Goal: Task Accomplishment & Management: Complete application form

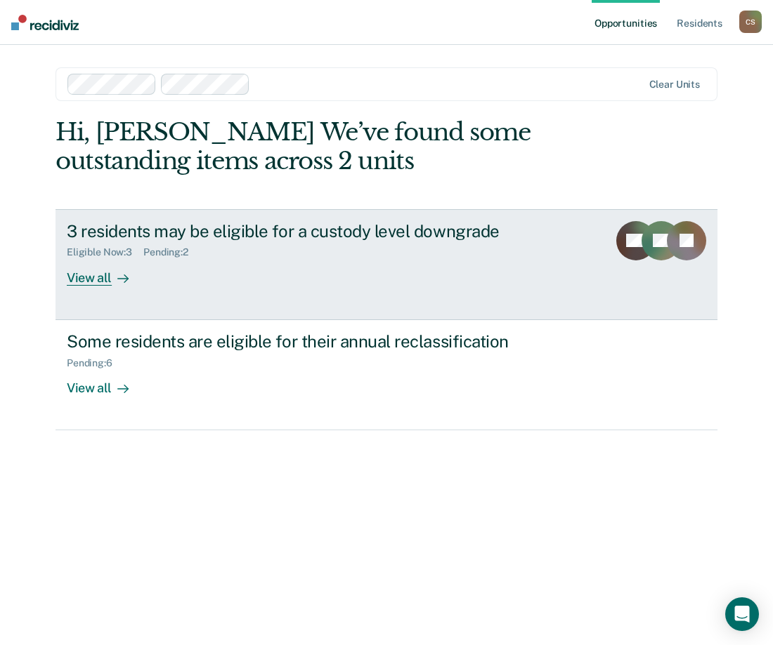
click at [275, 282] on div "3 residents may be eligible for a custody level downgrade Eligible Now : 3 Pend…" at bounding box center [330, 253] width 527 height 65
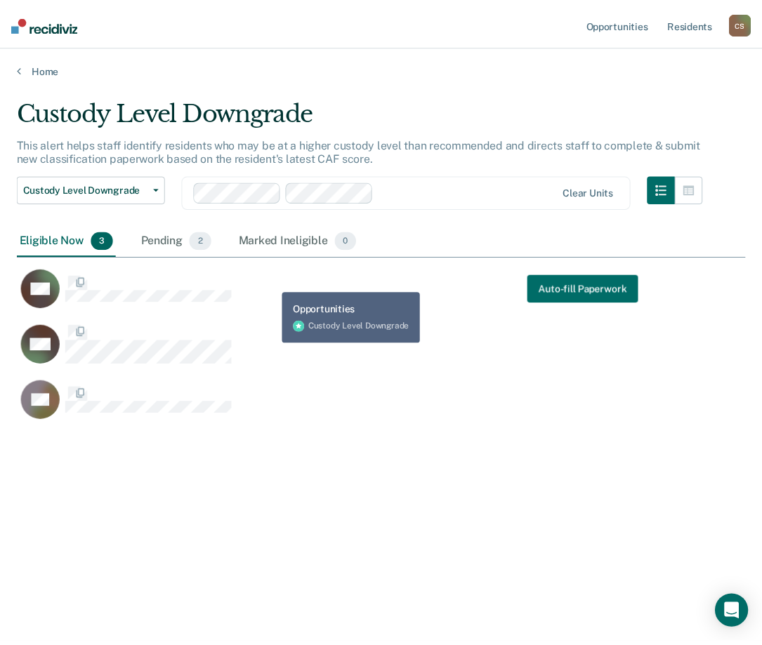
scroll to position [433, 728]
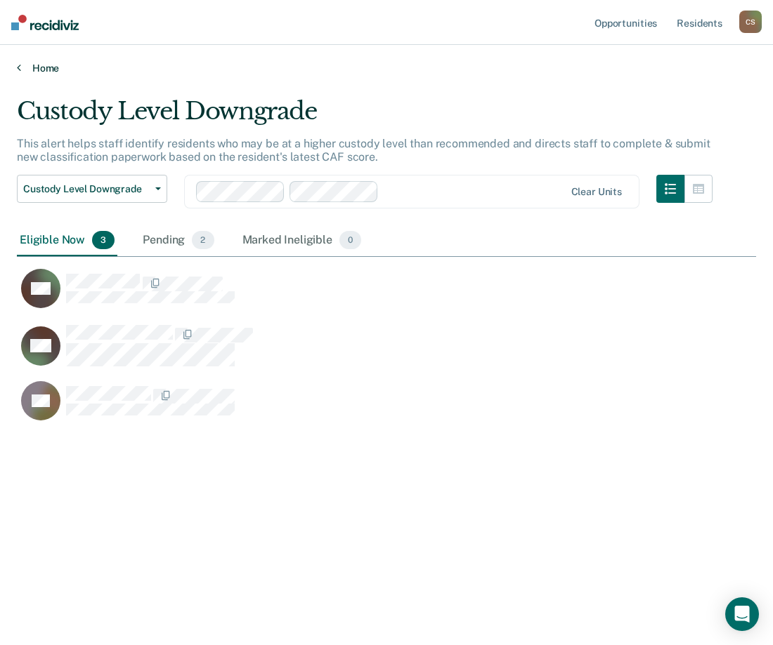
click at [50, 65] on link "Home" at bounding box center [386, 68] width 739 height 13
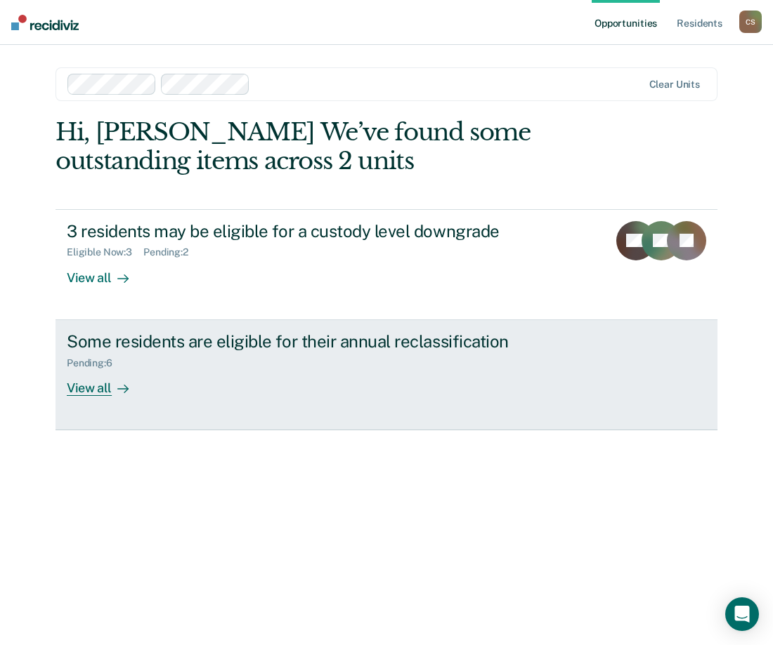
click at [235, 375] on div "Some residents are eligible for their annual reclassification Pending : 6 View …" at bounding box center [330, 364] width 527 height 65
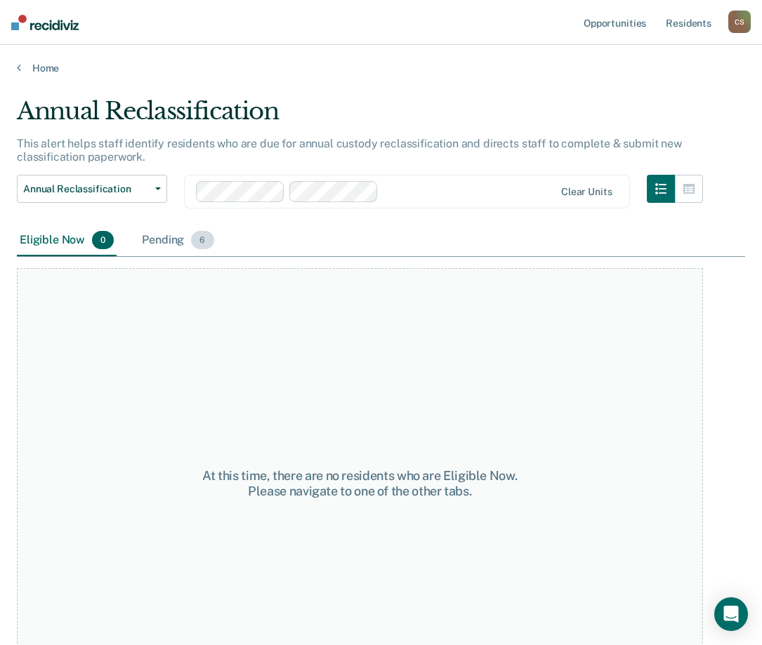
click at [169, 230] on div "Pending 6" at bounding box center [177, 240] width 77 height 31
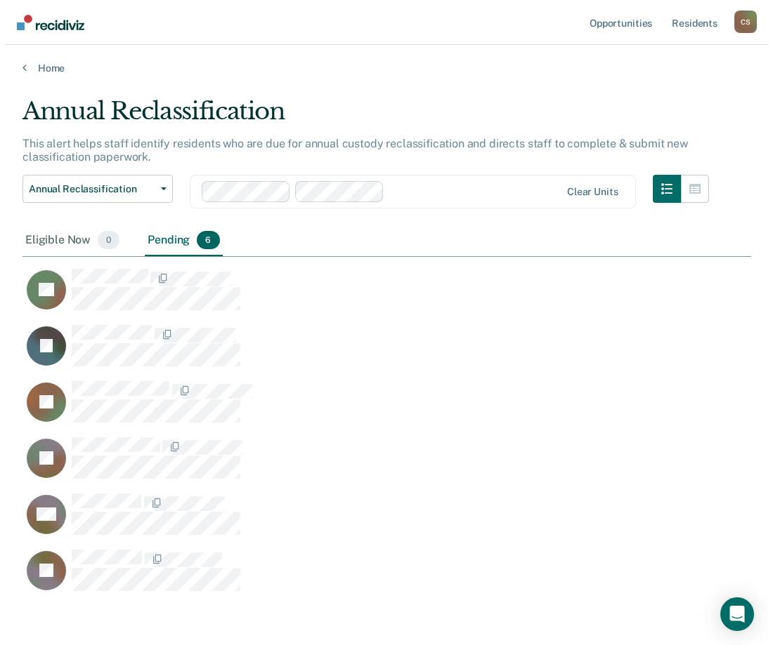
scroll to position [493, 718]
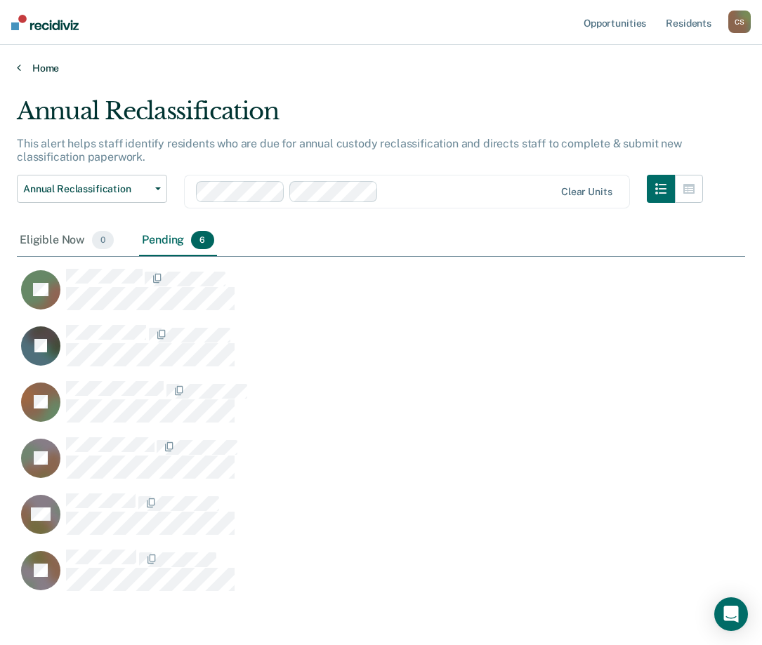
click at [51, 69] on link "Home" at bounding box center [381, 68] width 728 height 13
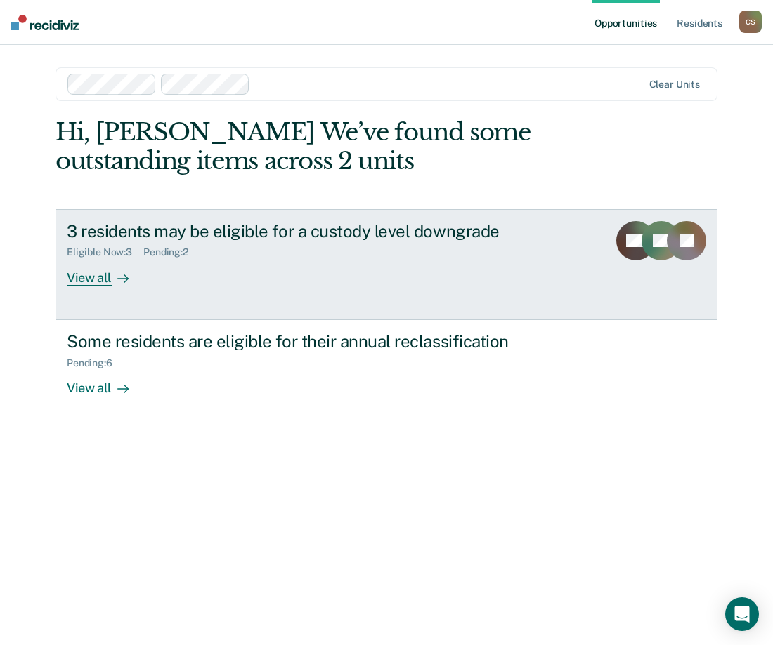
click at [221, 291] on link "3 residents may be eligible for a custody level downgrade Eligible Now : 3 Pend…" at bounding box center [386, 264] width 662 height 111
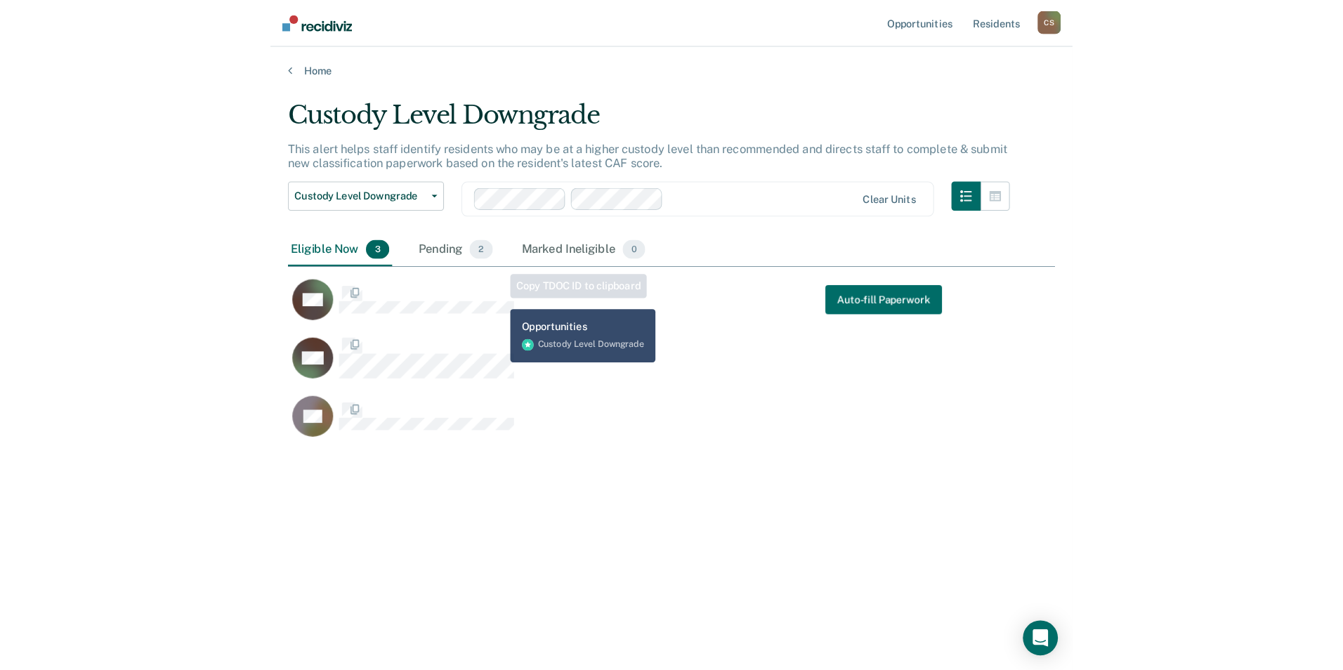
scroll to position [433, 728]
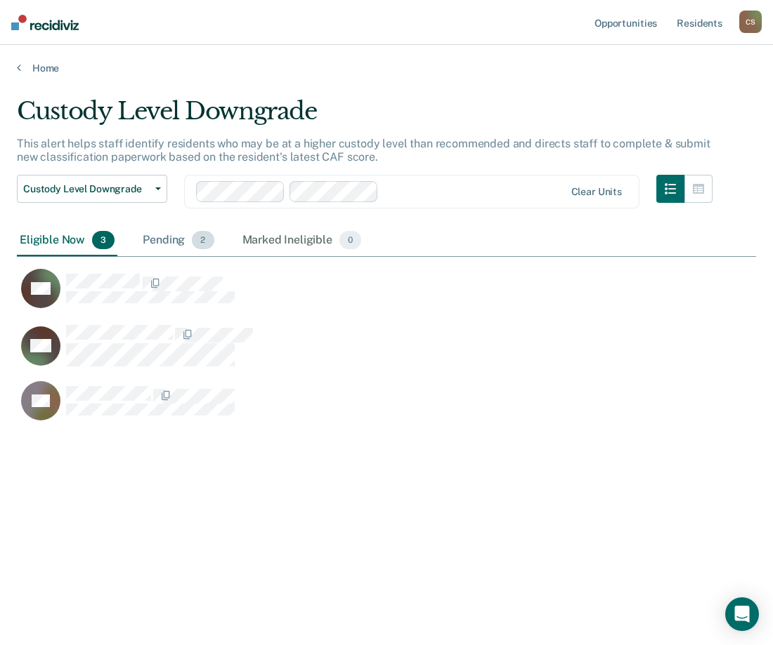
click at [188, 237] on div "Pending 2" at bounding box center [178, 240] width 77 height 31
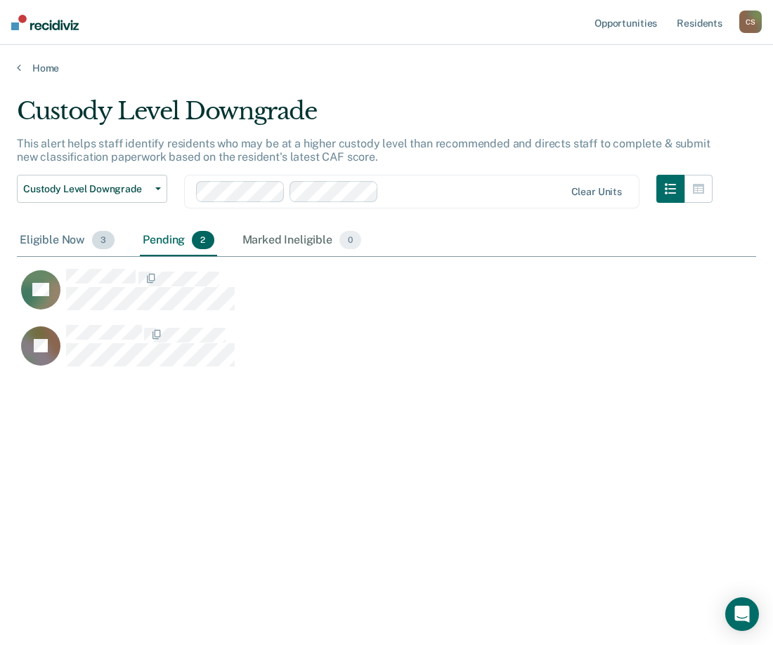
click at [70, 235] on div "Eligible Now 3" at bounding box center [67, 240] width 100 height 31
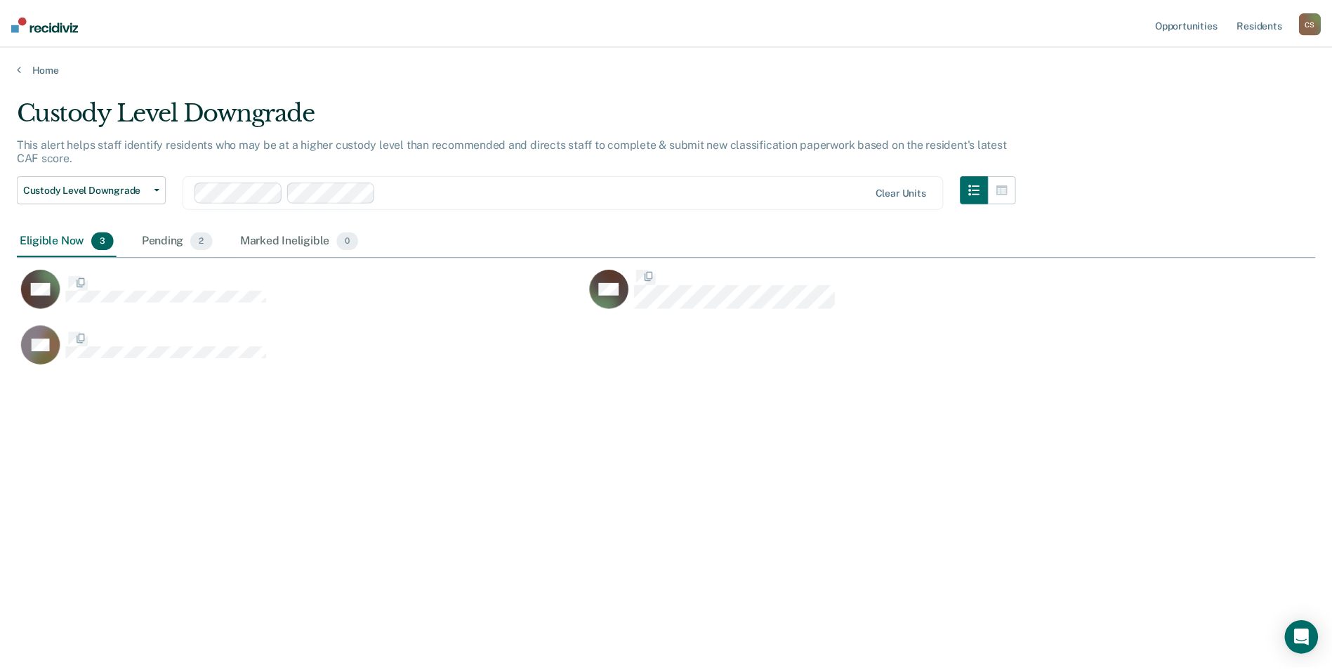
scroll to position [457, 1299]
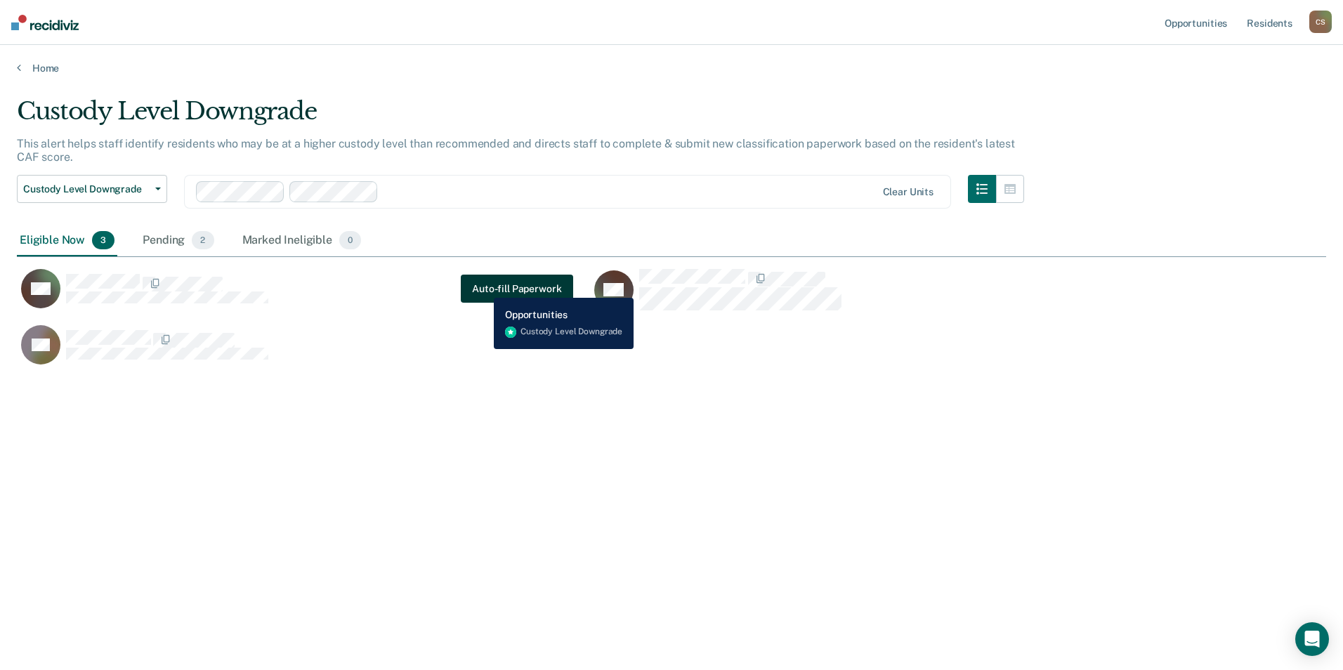
click at [483, 287] on button "Auto-fill Paperwork" at bounding box center [517, 289] width 112 height 28
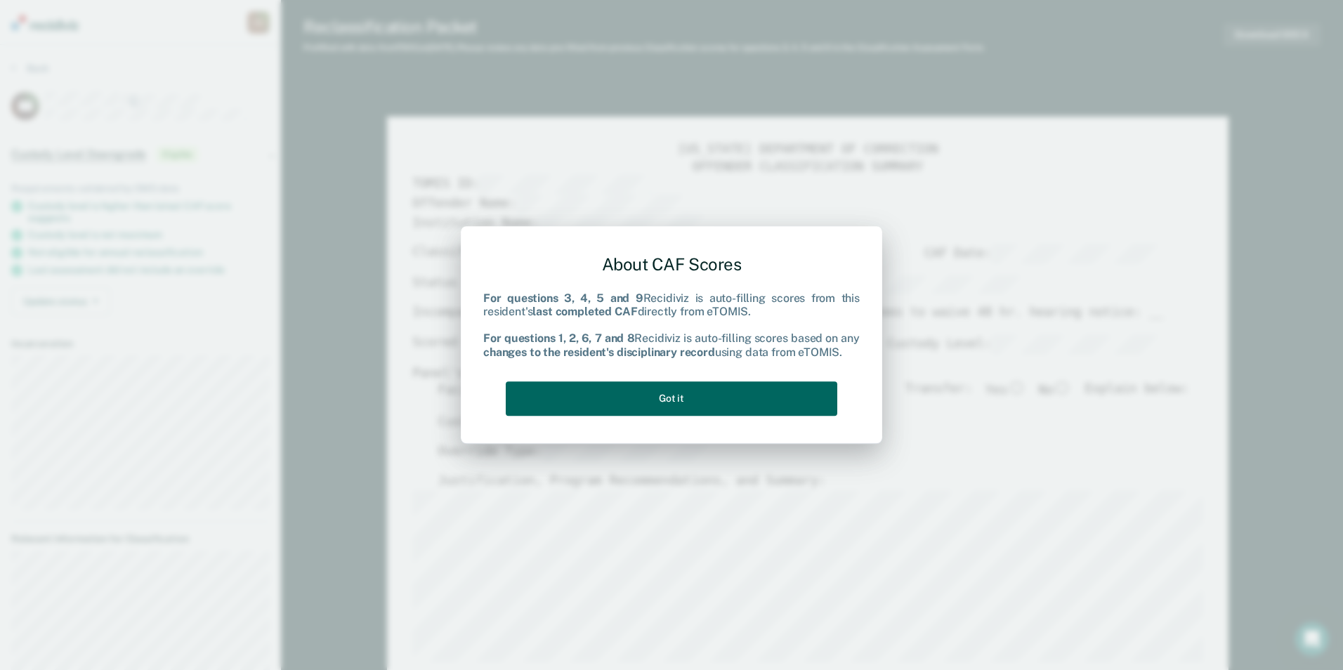
click at [582, 397] on button "Got it" at bounding box center [672, 398] width 332 height 34
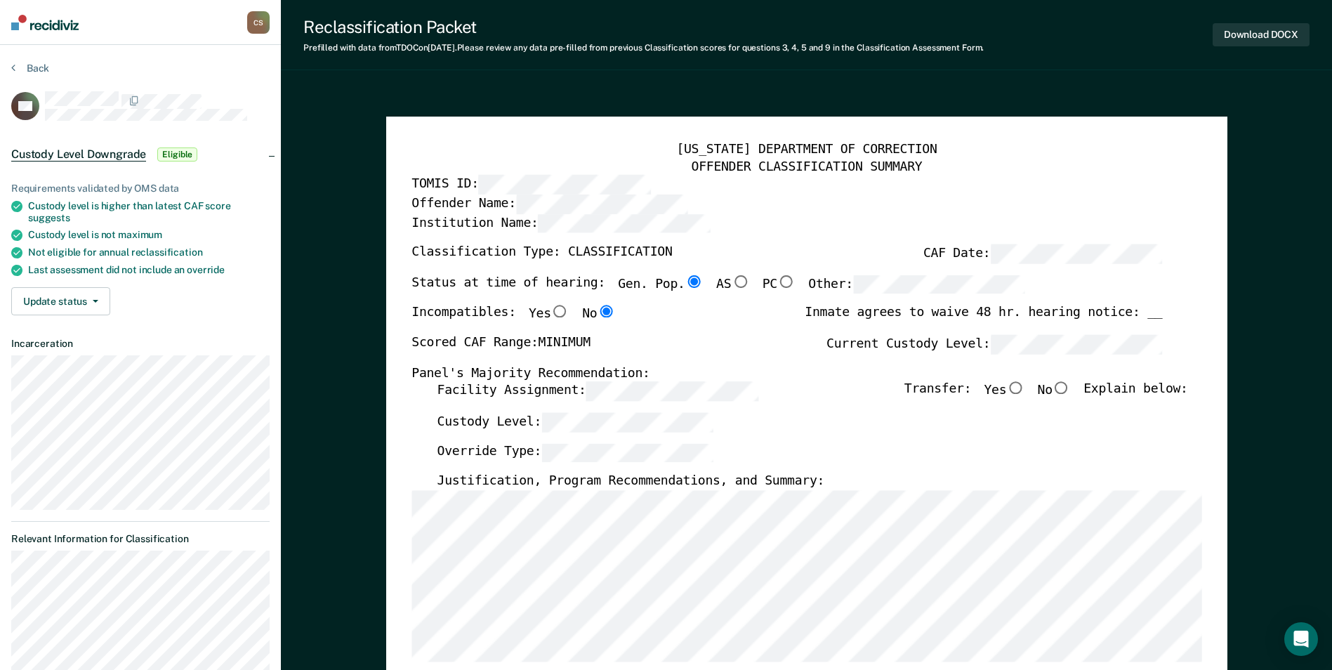
click at [772, 391] on input "No" at bounding box center [1062, 388] width 18 height 13
type textarea "x"
radio input "true"
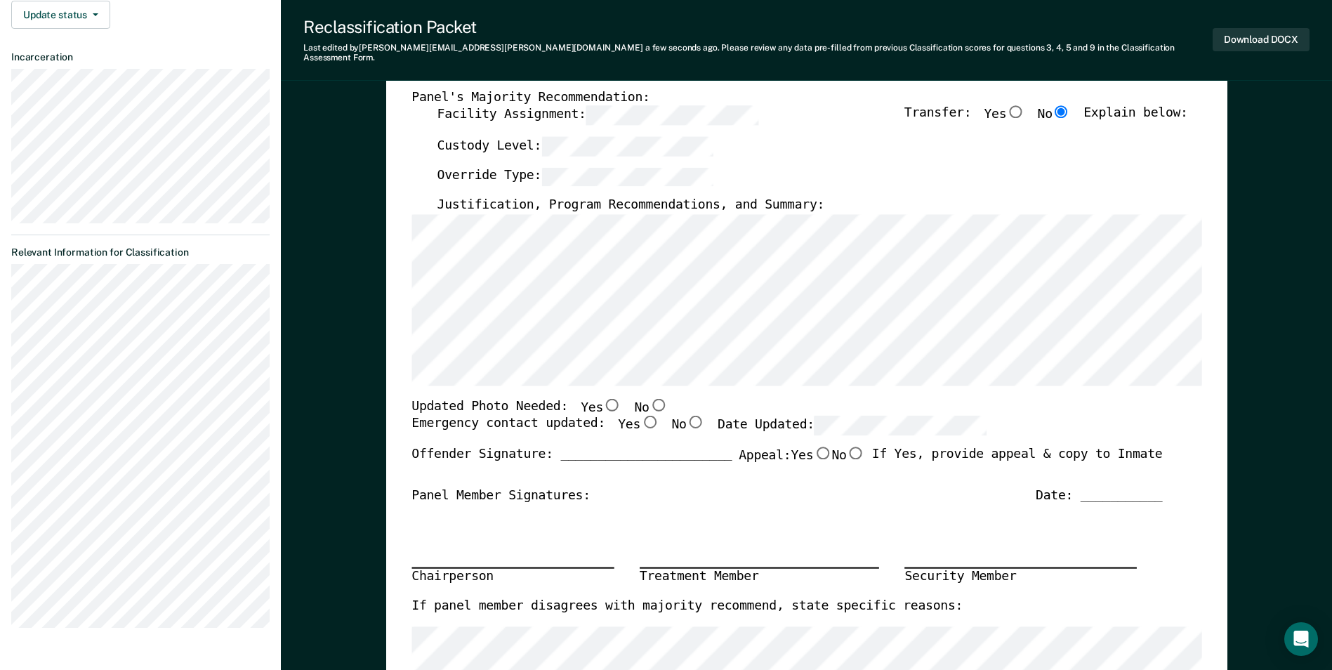
scroll to position [281, 0]
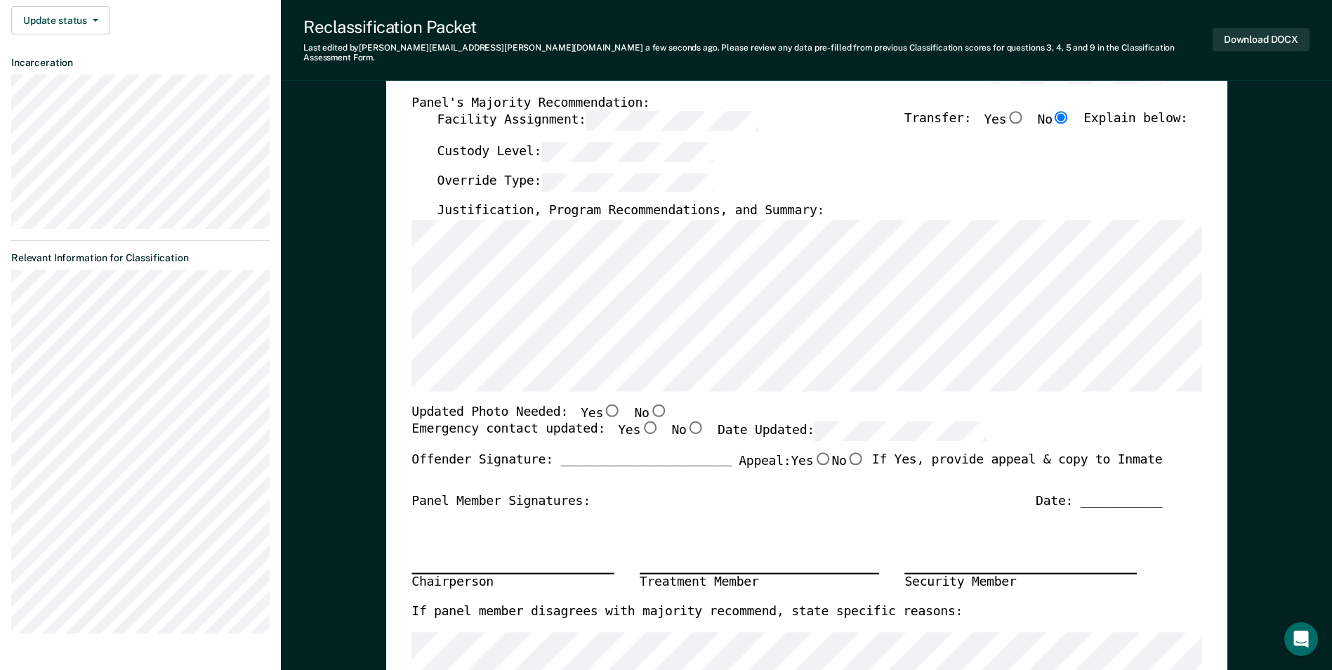
click at [649, 404] on input "No" at bounding box center [658, 410] width 18 height 13
type textarea "x"
radio input "true"
click at [641, 421] on input "Yes" at bounding box center [650, 427] width 18 height 13
type textarea "x"
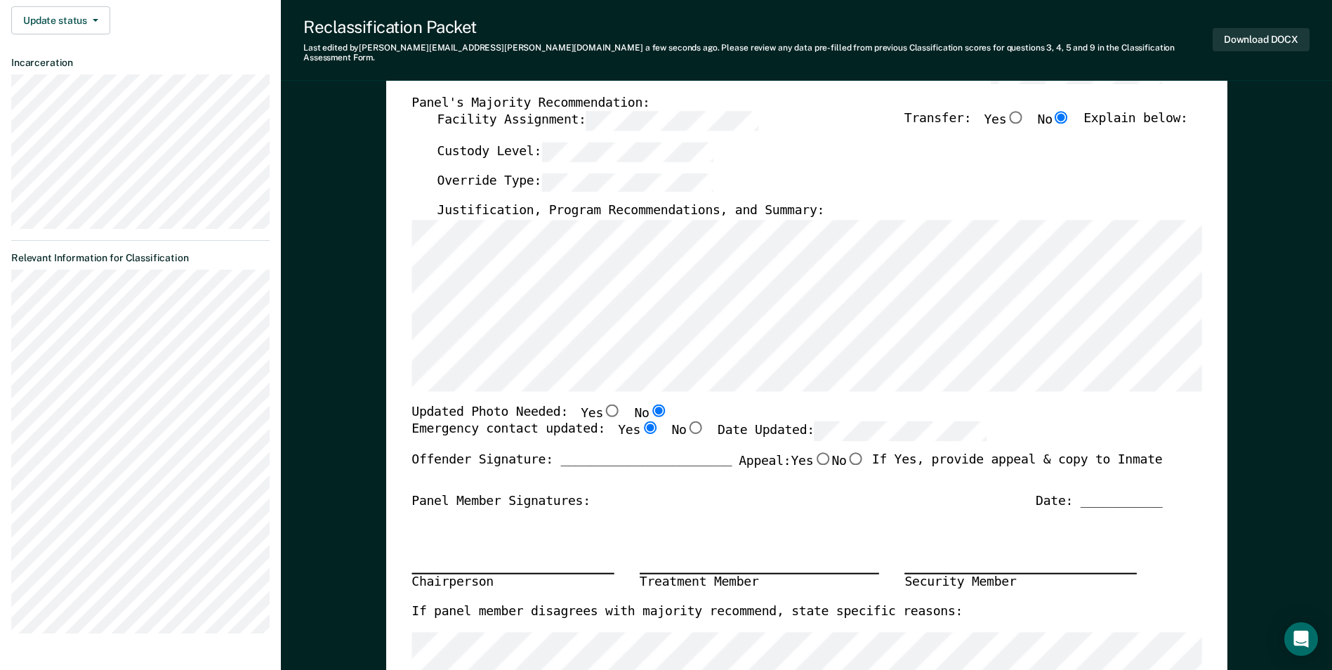
radio input "true"
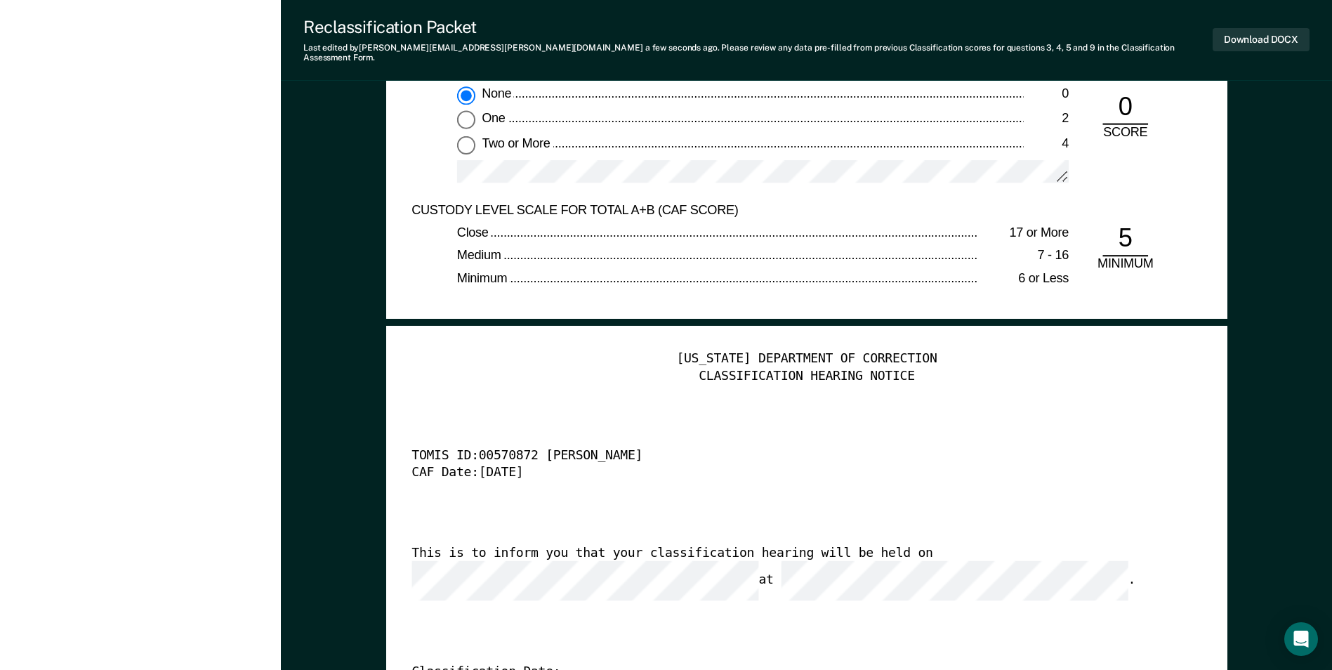
scroll to position [3442, 0]
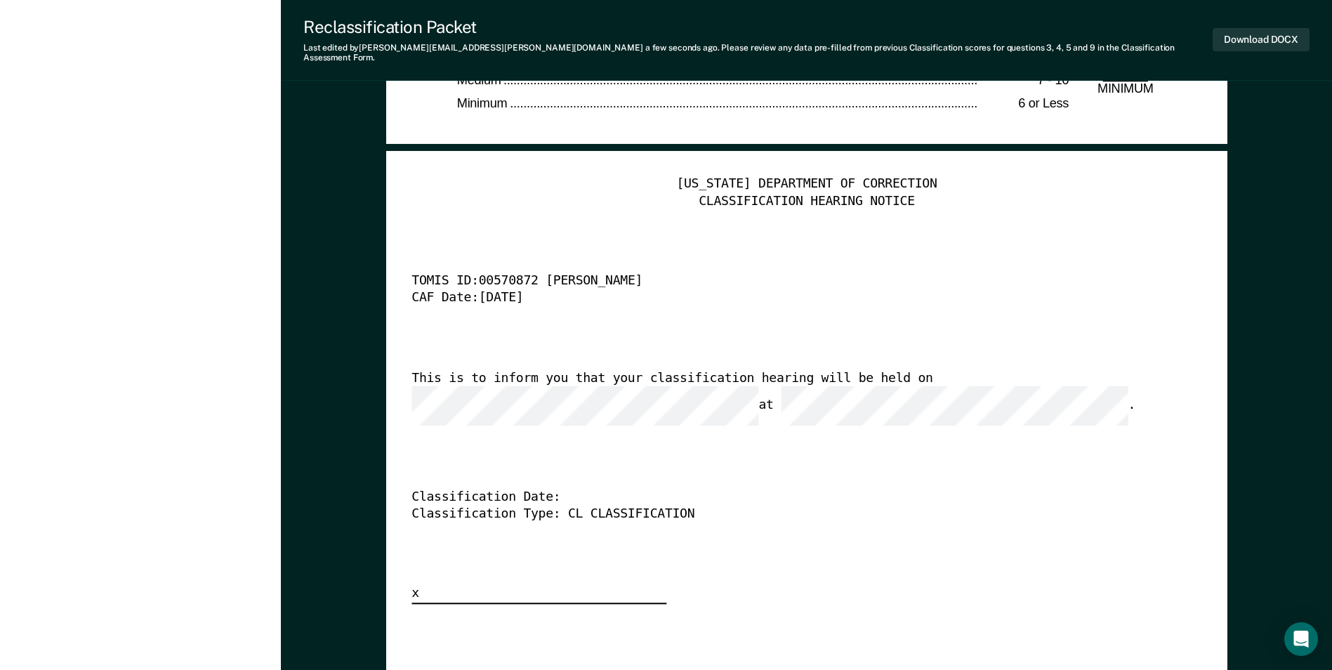
click at [772, 537] on div "[US_STATE] DEPARTMENT OF CORRECTION CLASSIFICATION HEARING NOTICE TOMIS ID: 005…" at bounding box center [807, 390] width 790 height 428
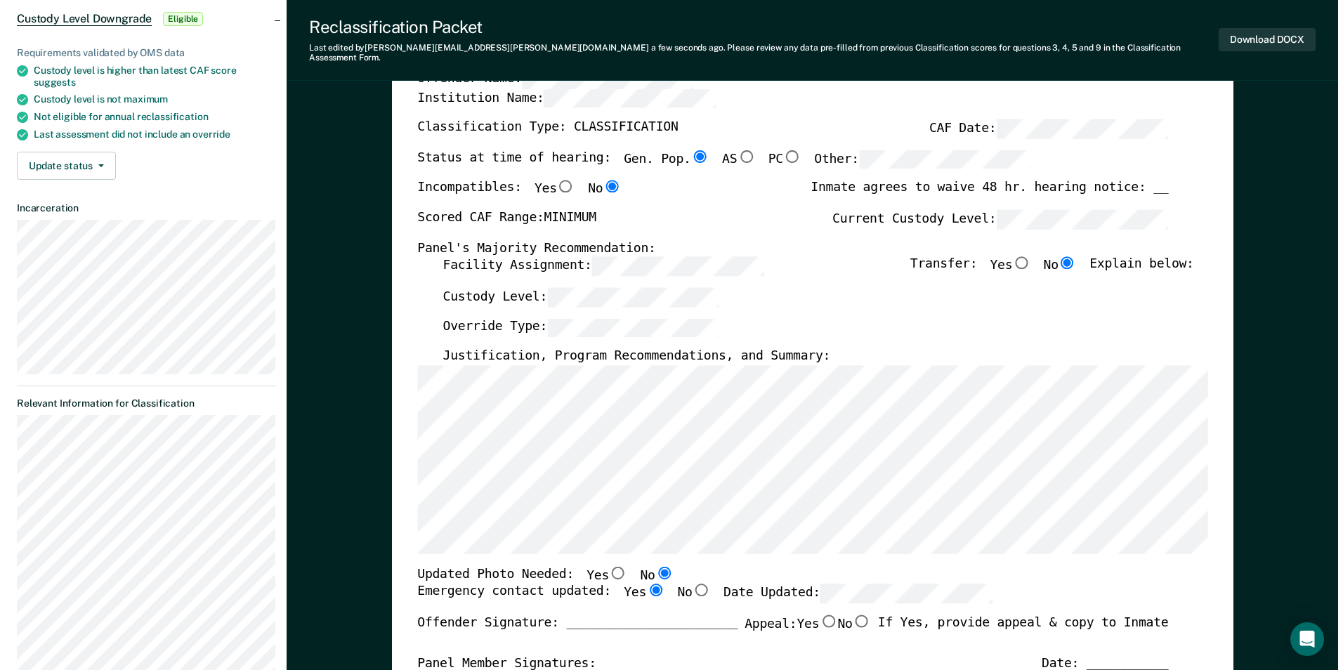
scroll to position [0, 0]
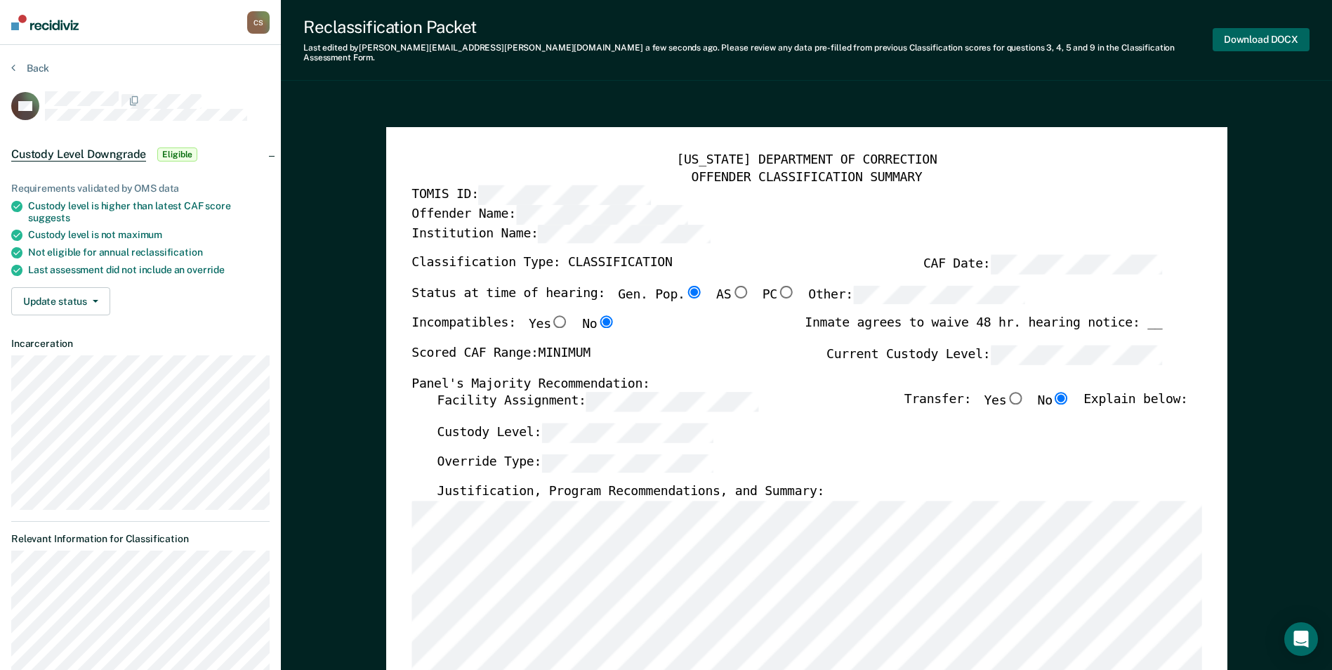
click at [772, 37] on button "Download DOCX" at bounding box center [1261, 39] width 97 height 23
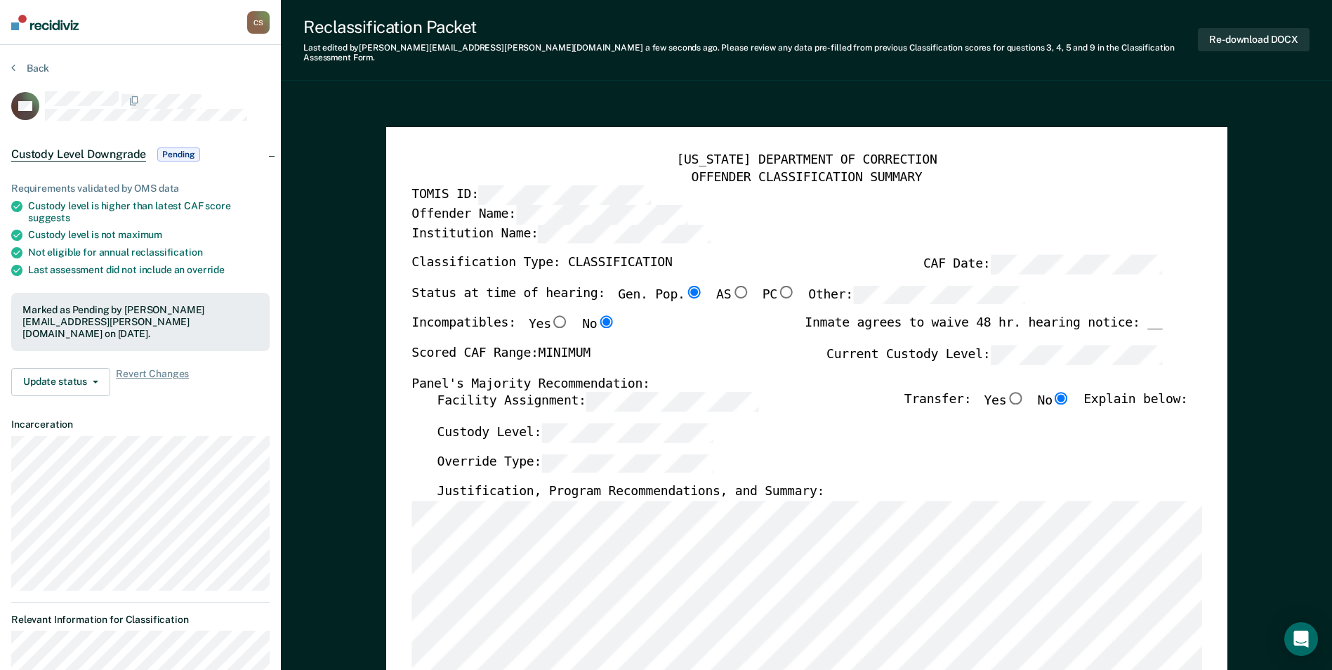
click at [39, 65] on button "Back" at bounding box center [30, 68] width 38 height 13
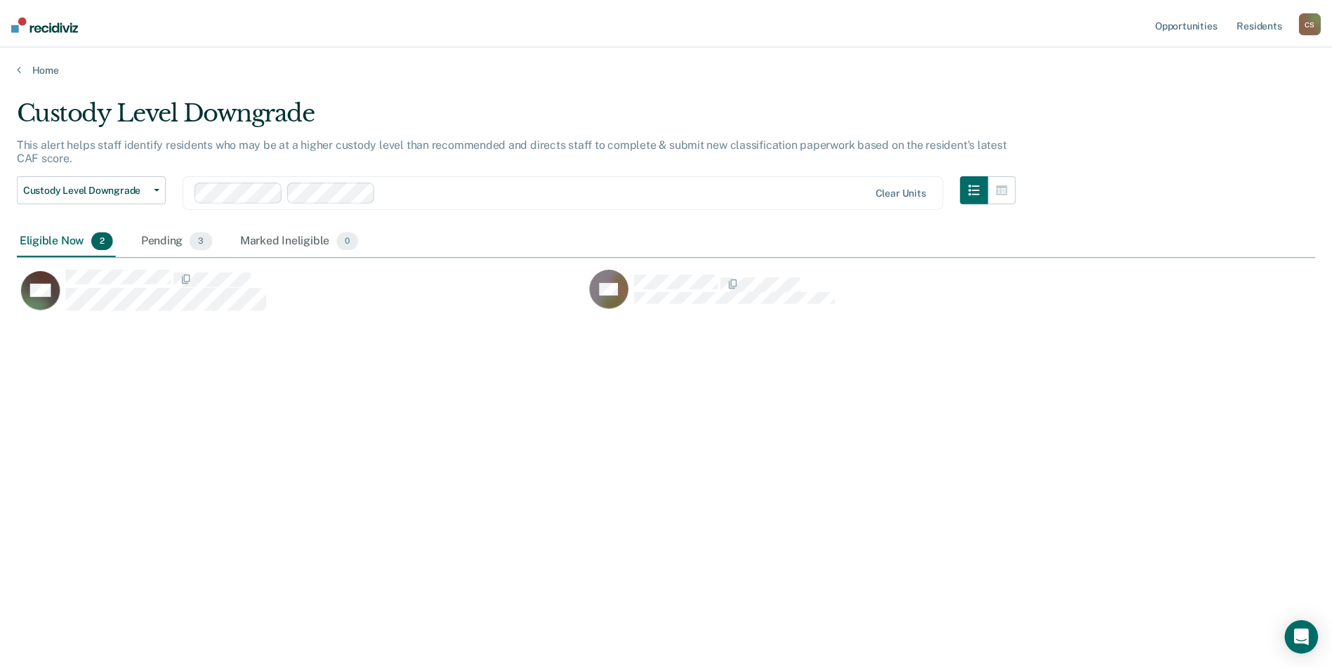
scroll to position [457, 1299]
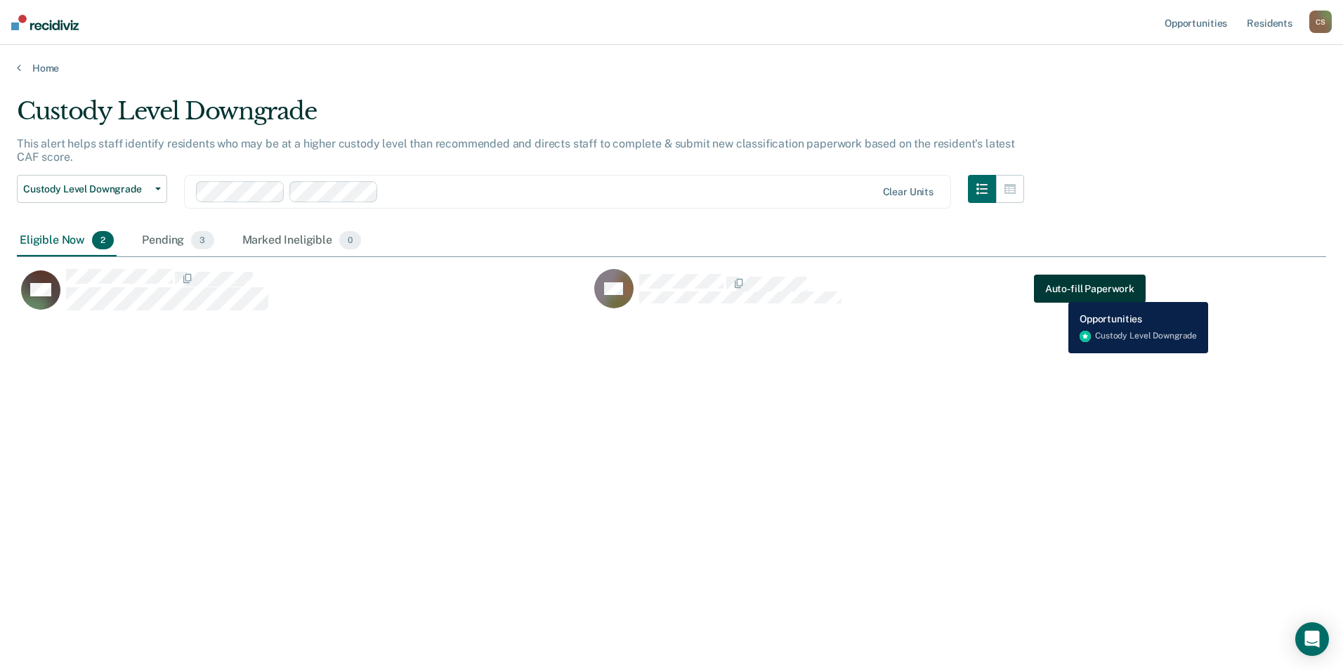
click at [772, 291] on button "Auto-fill Paperwork" at bounding box center [1090, 289] width 112 height 28
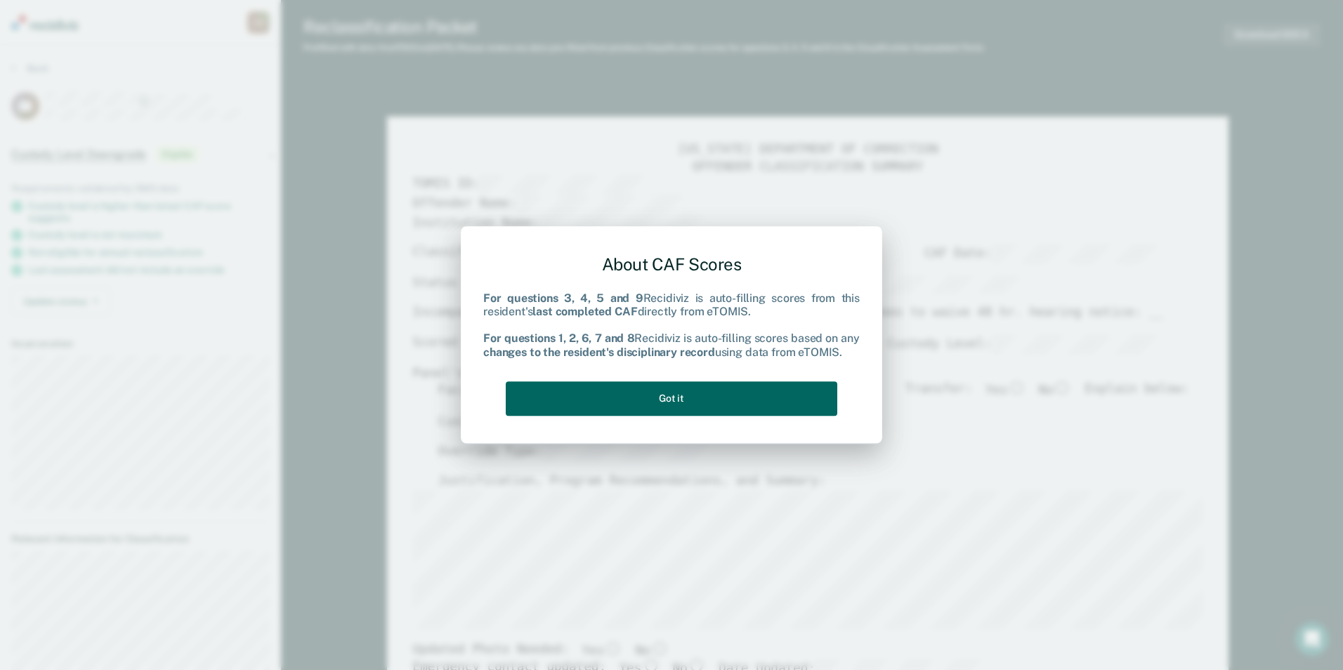
click at [737, 387] on button "Got it" at bounding box center [672, 398] width 332 height 34
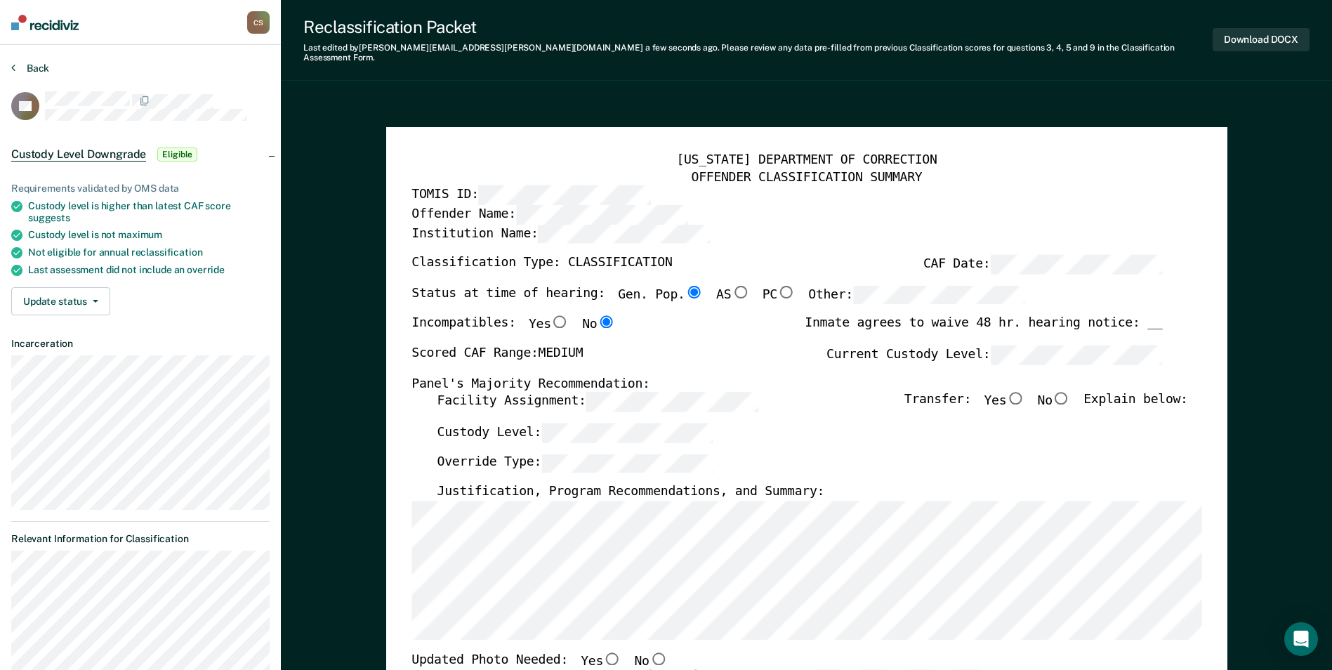
click at [39, 67] on button "Back" at bounding box center [30, 68] width 38 height 13
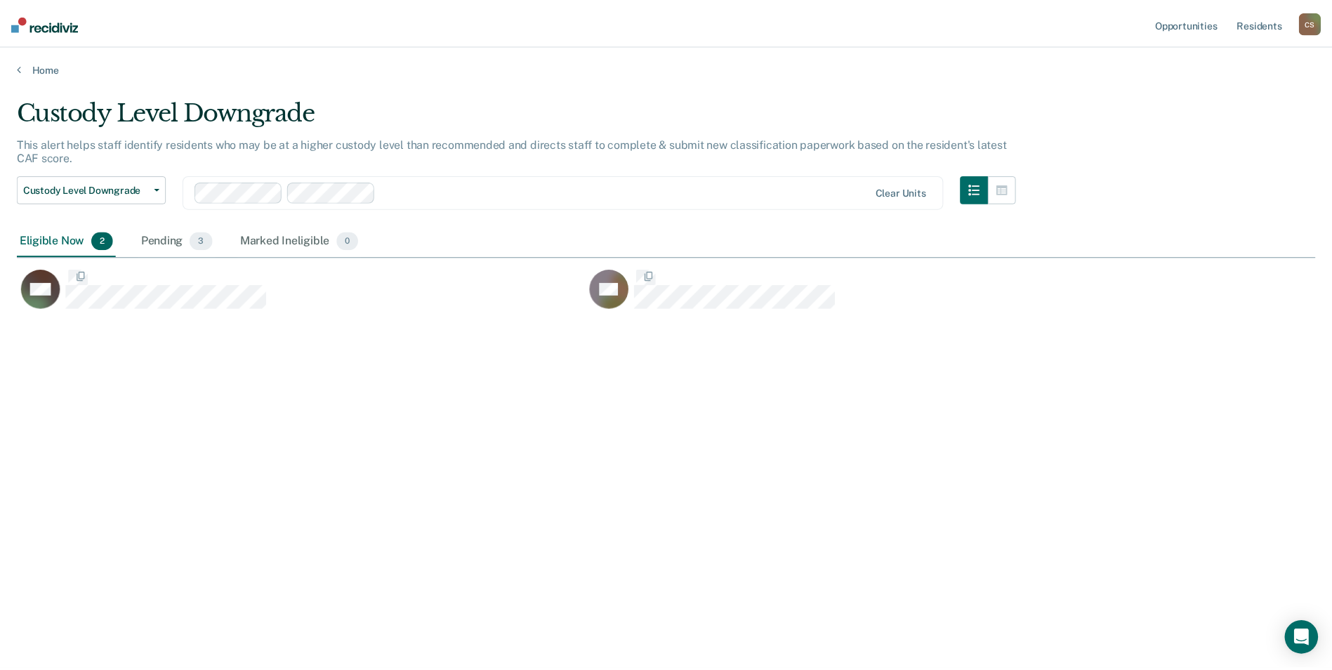
scroll to position [457, 1299]
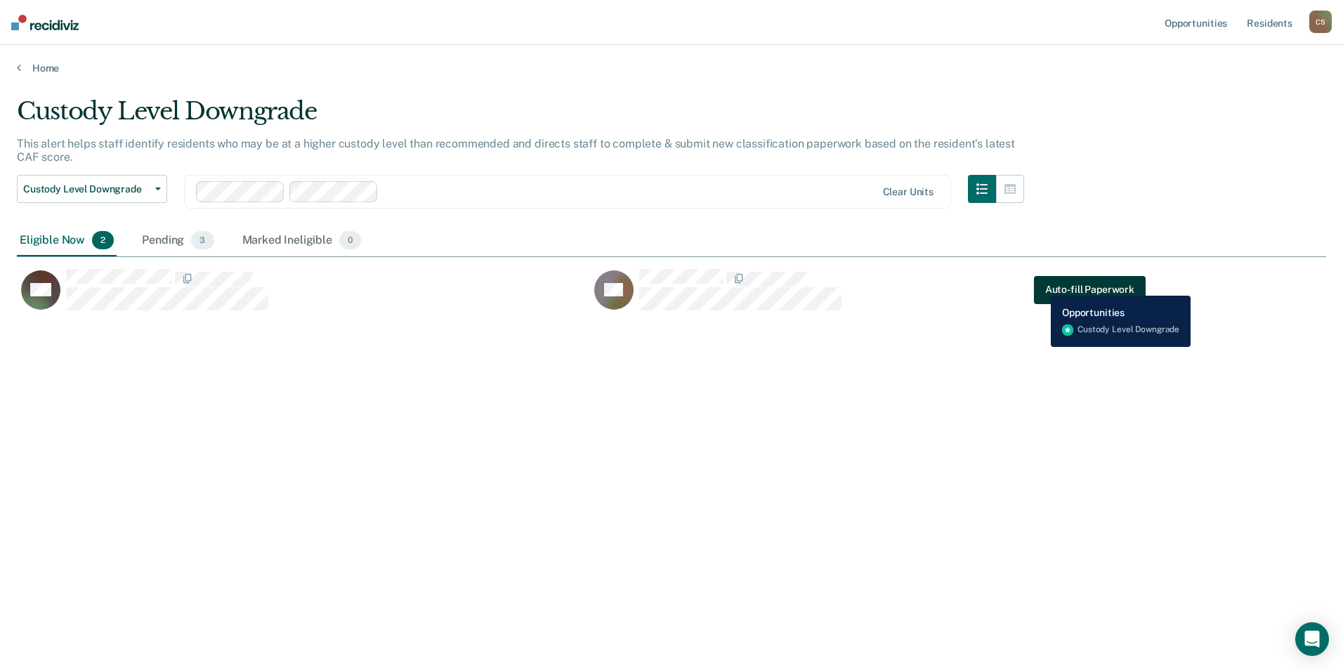
click at [772, 285] on button "Auto-fill Paperwork" at bounding box center [1090, 289] width 112 height 28
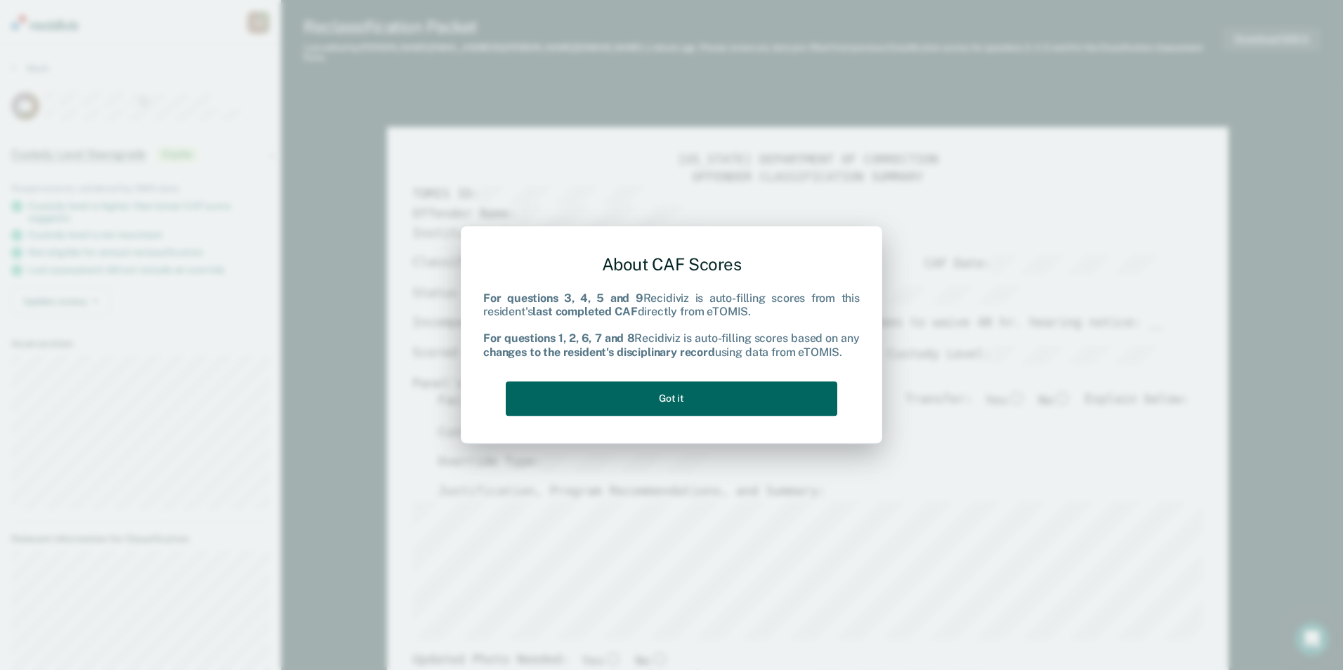
click at [688, 395] on button "Got it" at bounding box center [672, 398] width 332 height 34
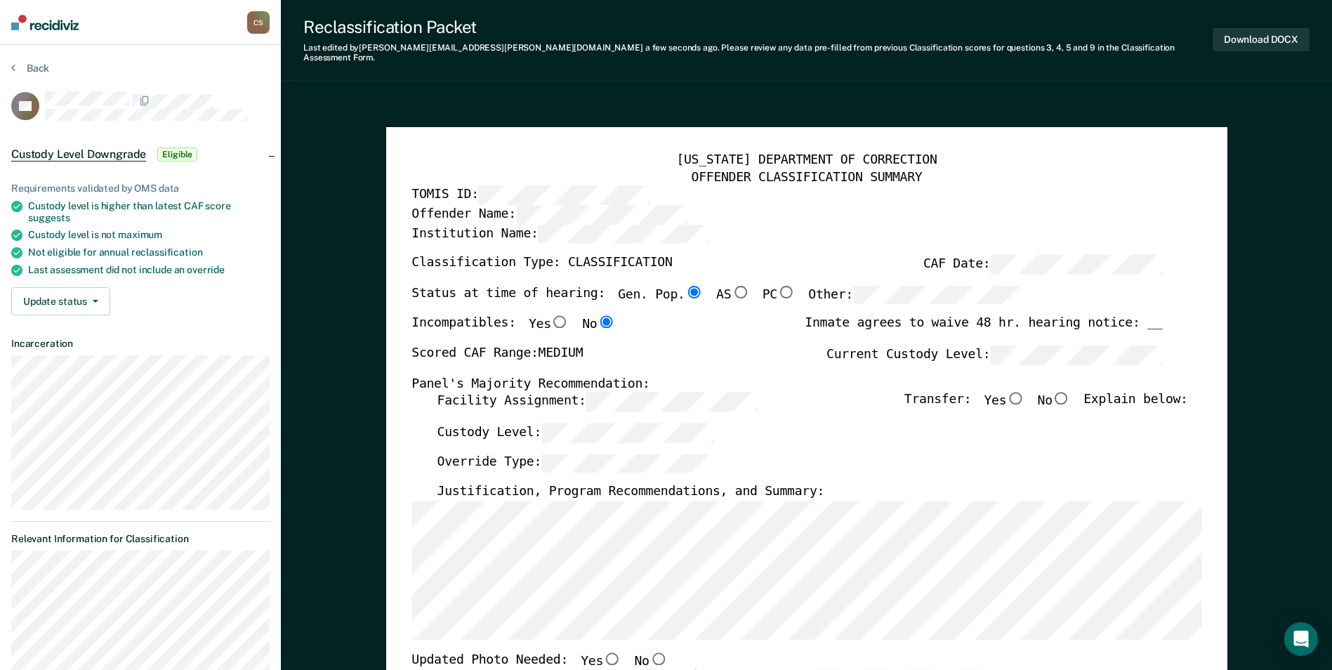
click at [772, 394] on input "No" at bounding box center [1062, 398] width 18 height 13
type textarea "x"
radio input "true"
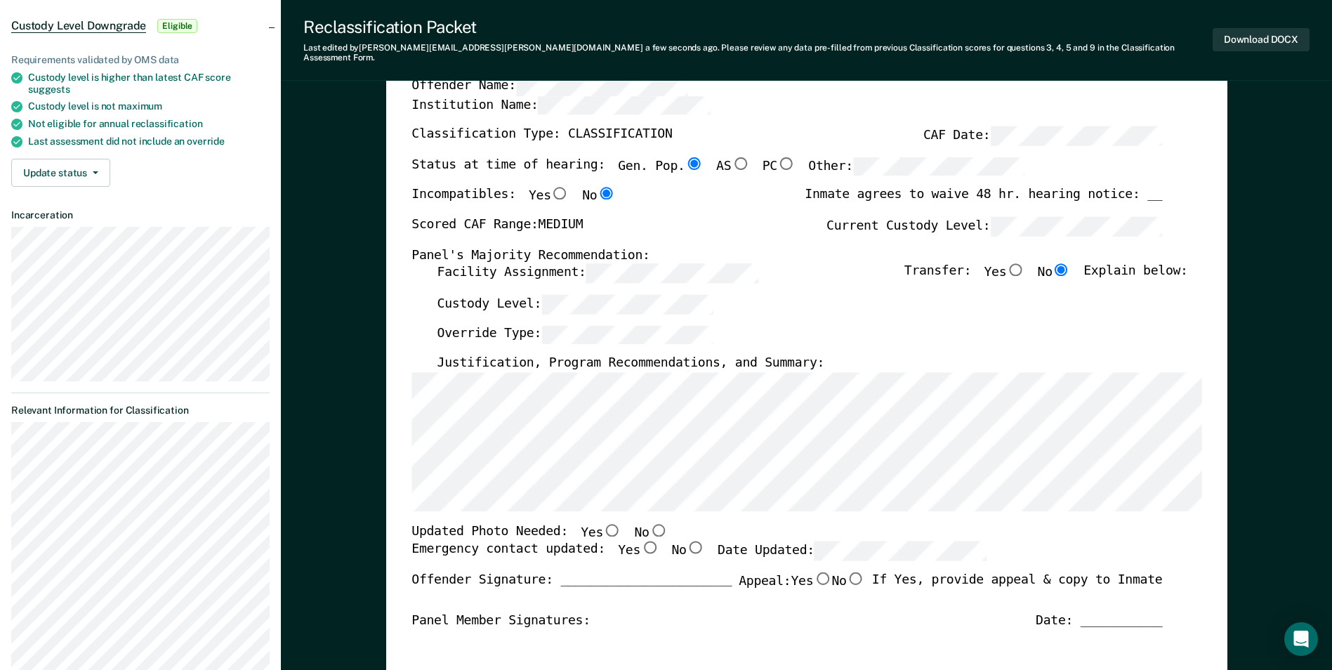
scroll to position [140, 0]
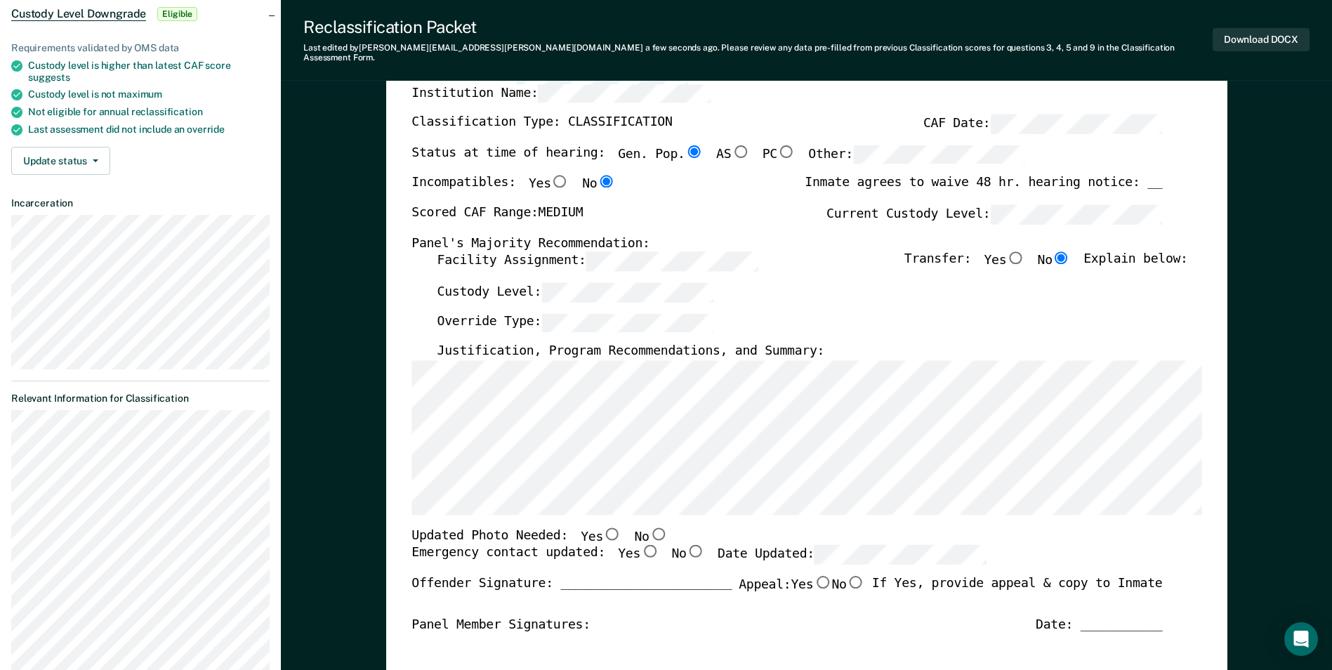
click at [603, 527] on input "Yes" at bounding box center [612, 533] width 18 height 13
type textarea "x"
radio input "true"
click at [641, 545] on input "Yes" at bounding box center [650, 551] width 18 height 13
type textarea "x"
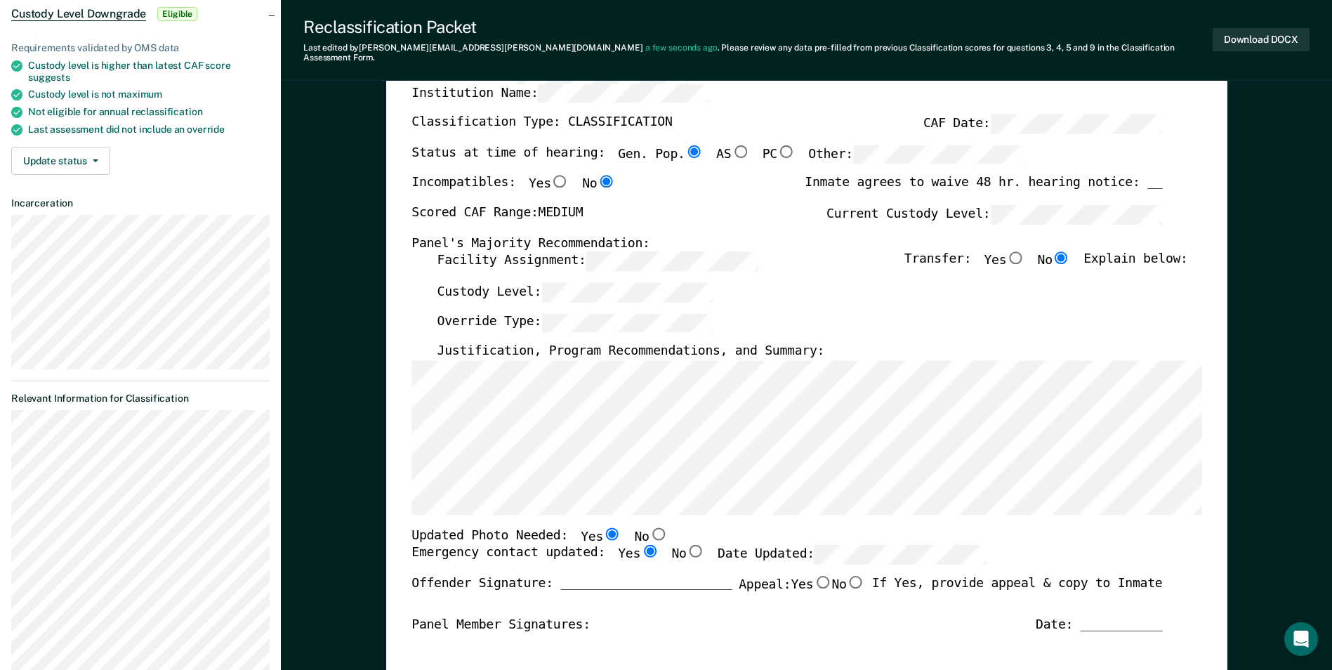
radio input "true"
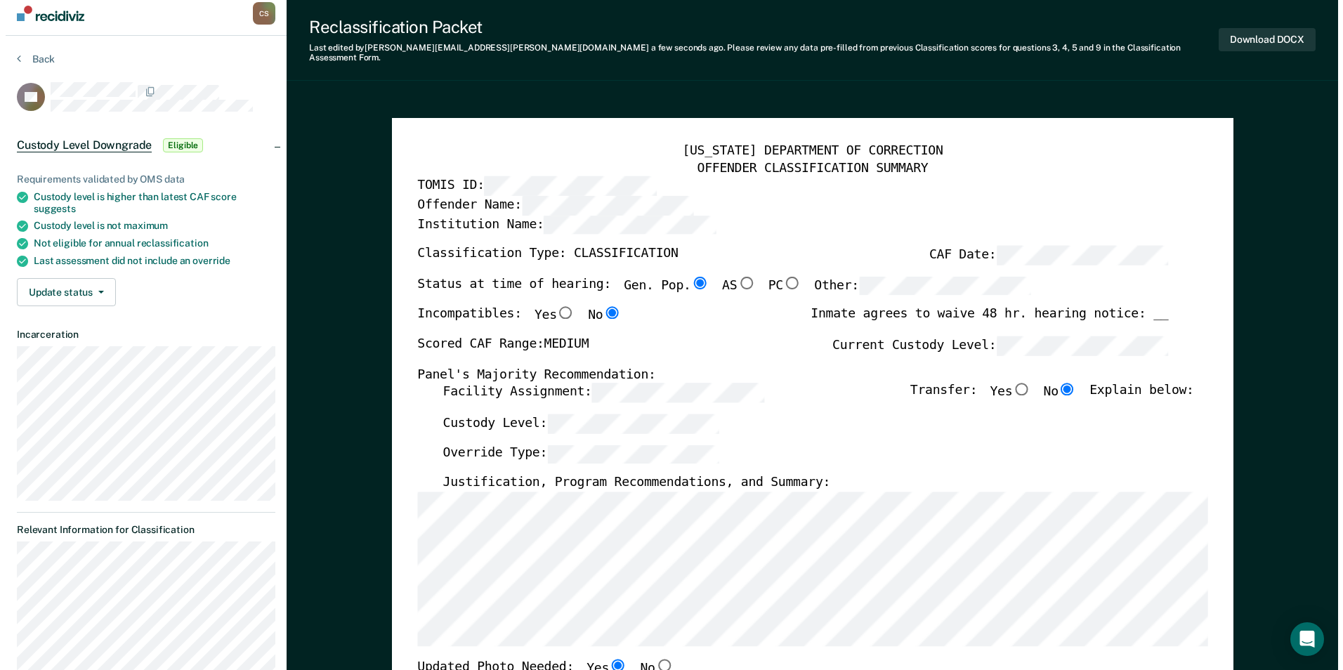
scroll to position [0, 0]
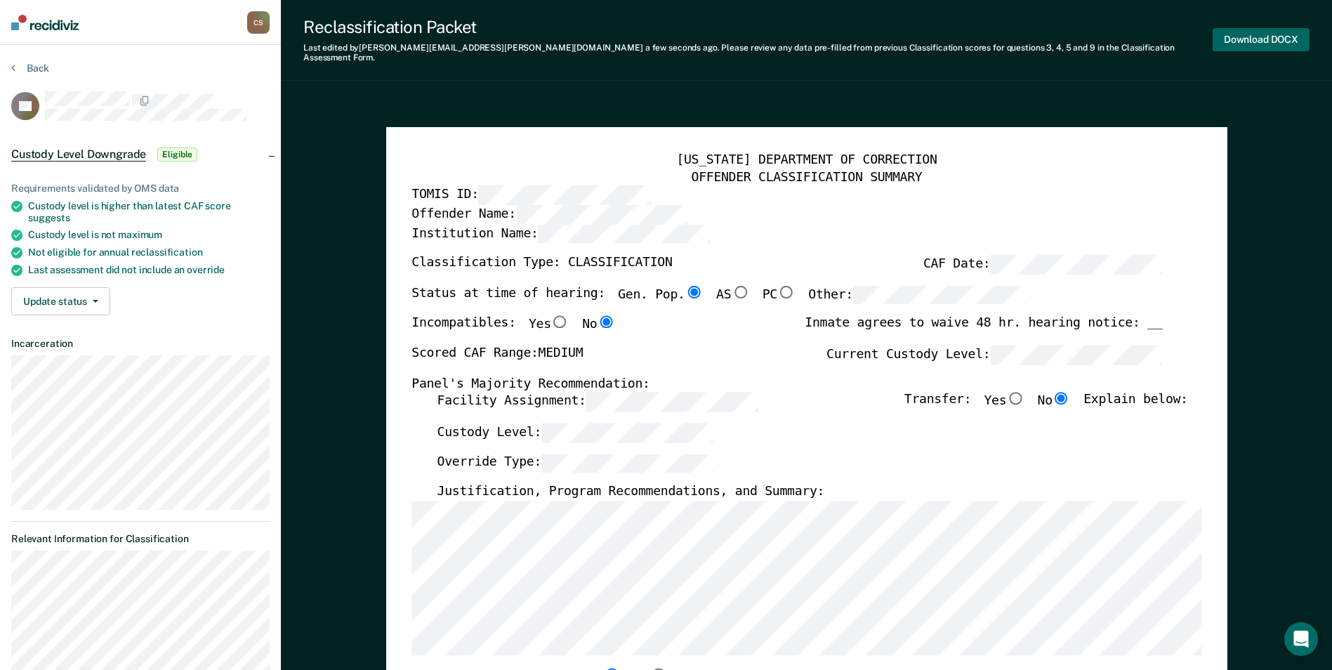
click at [772, 29] on button "Download DOCX" at bounding box center [1261, 39] width 97 height 23
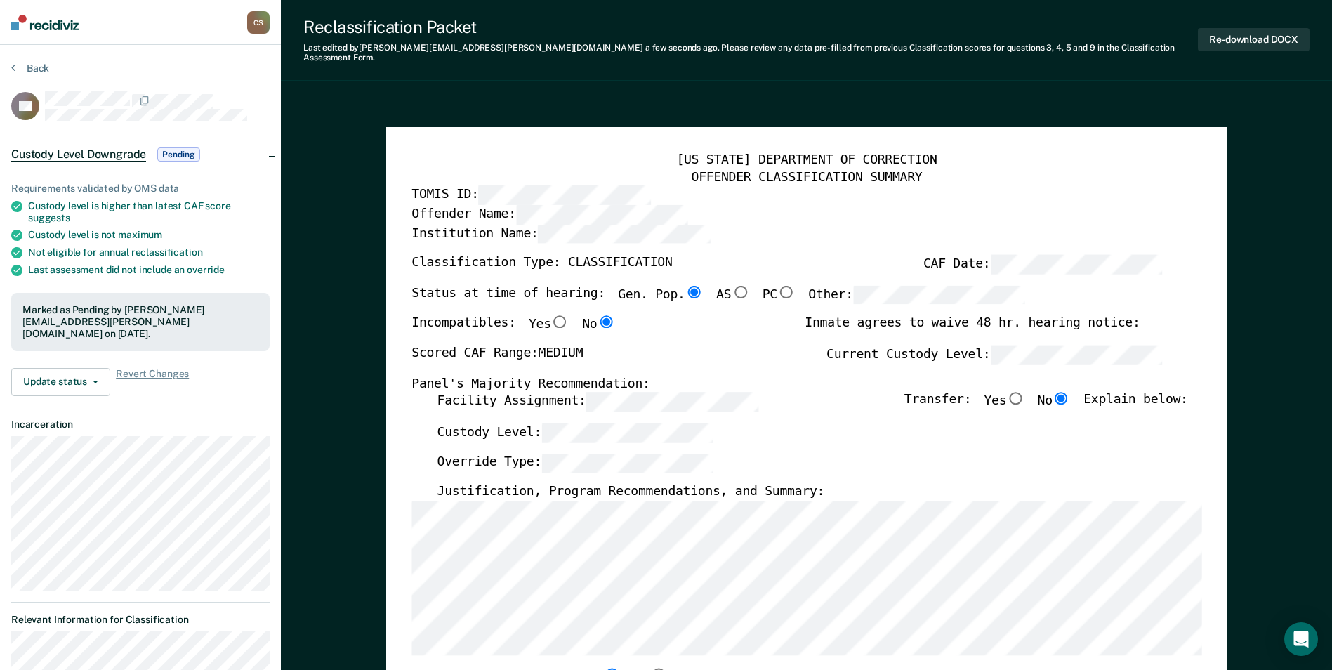
drag, startPoint x: 924, startPoint y: 80, endPoint x: 914, endPoint y: 85, distance: 10.4
click at [29, 65] on button "Back" at bounding box center [30, 68] width 38 height 13
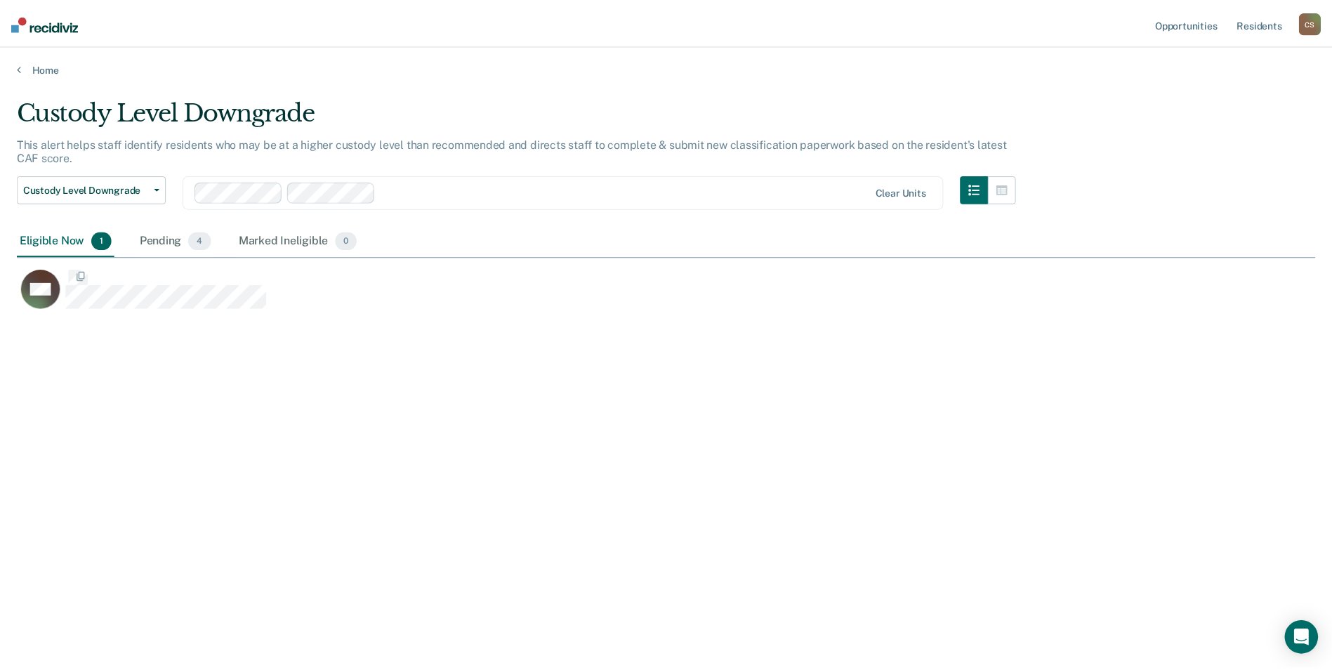
scroll to position [457, 1299]
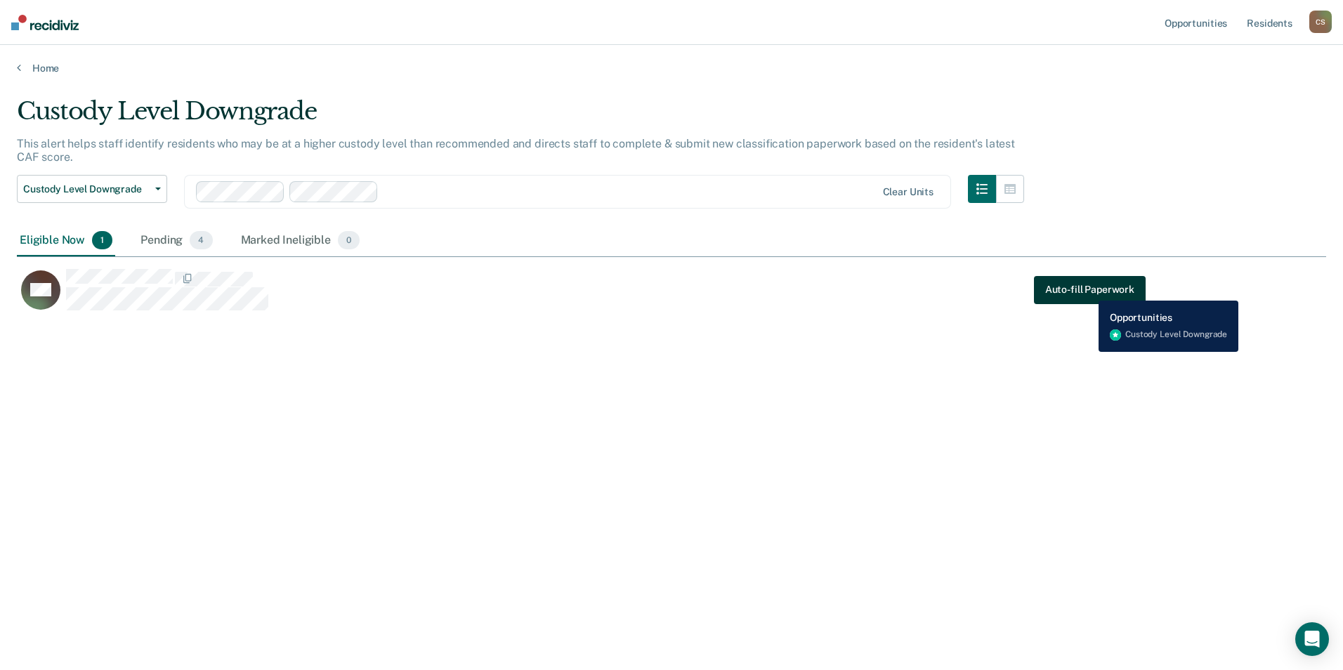
click at [772, 290] on button "Auto-fill Paperwork" at bounding box center [1090, 289] width 112 height 28
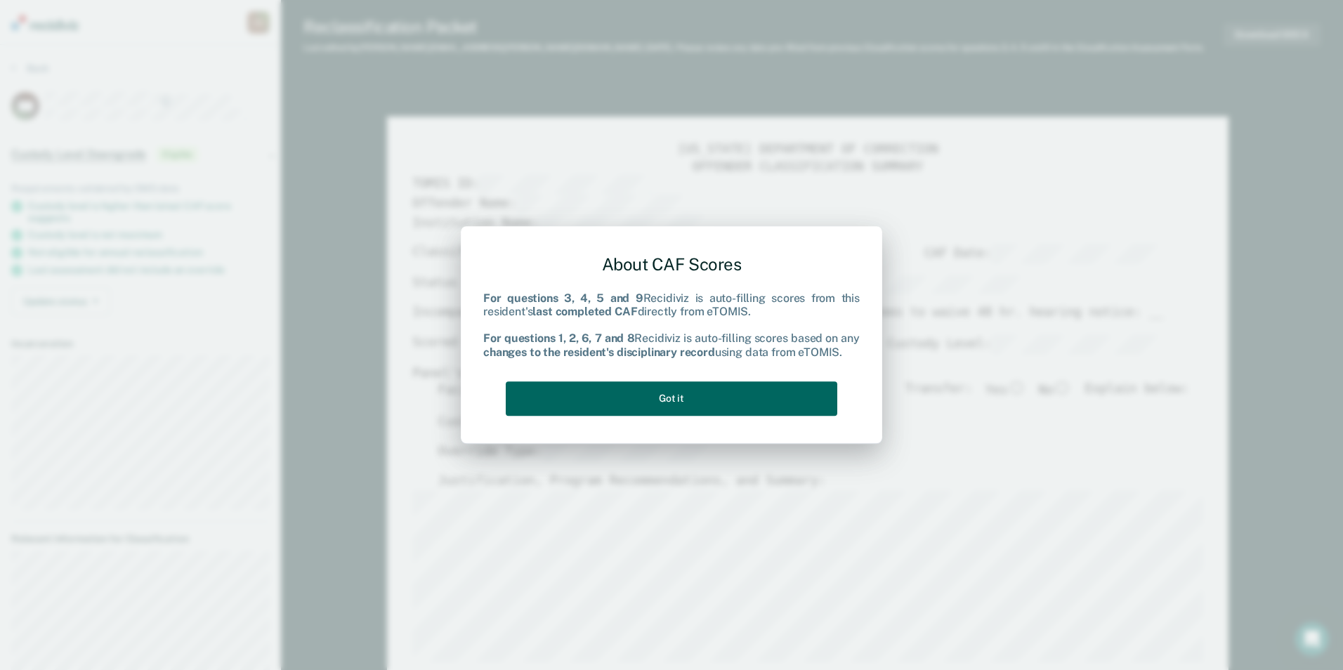
click at [629, 393] on button "Got it" at bounding box center [672, 398] width 332 height 34
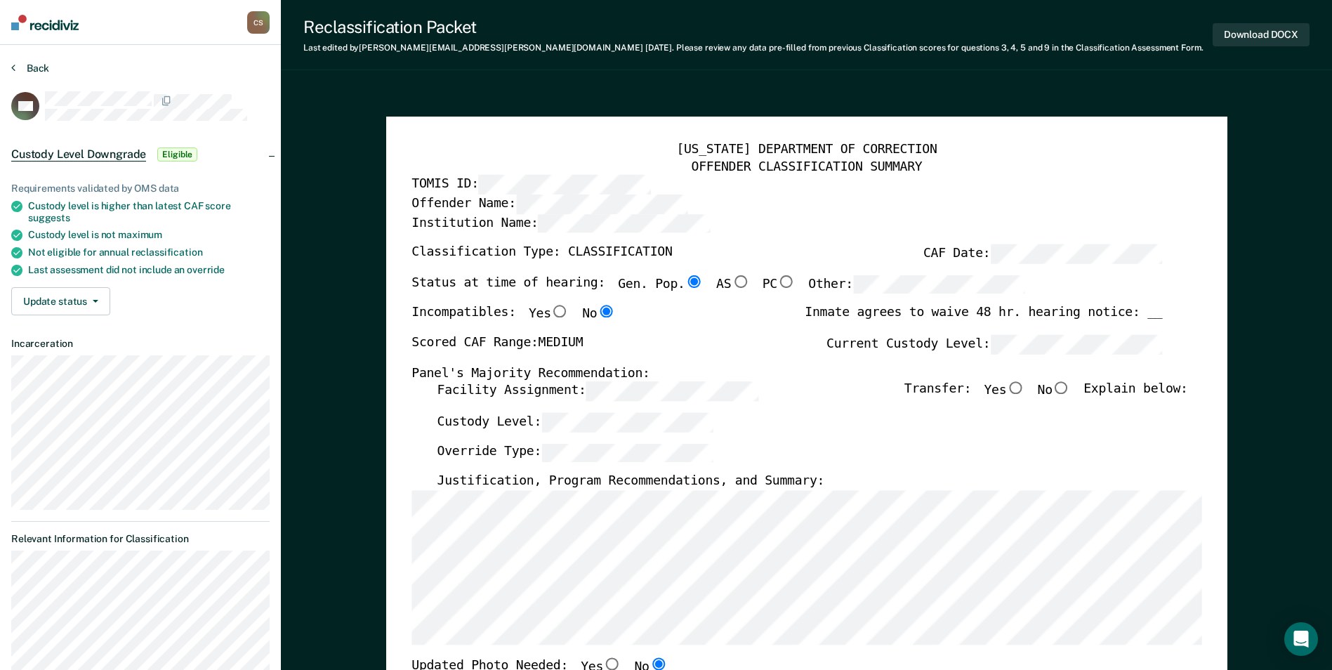
click at [44, 64] on button "Back" at bounding box center [30, 68] width 38 height 13
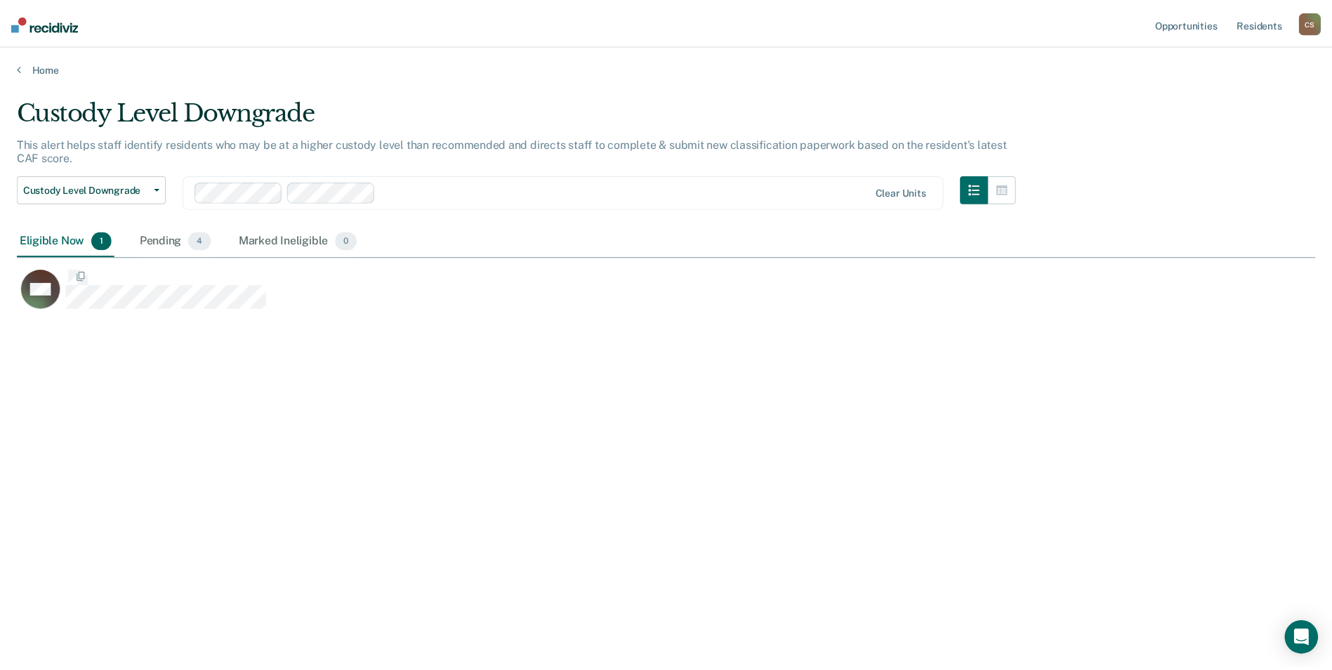
scroll to position [457, 1299]
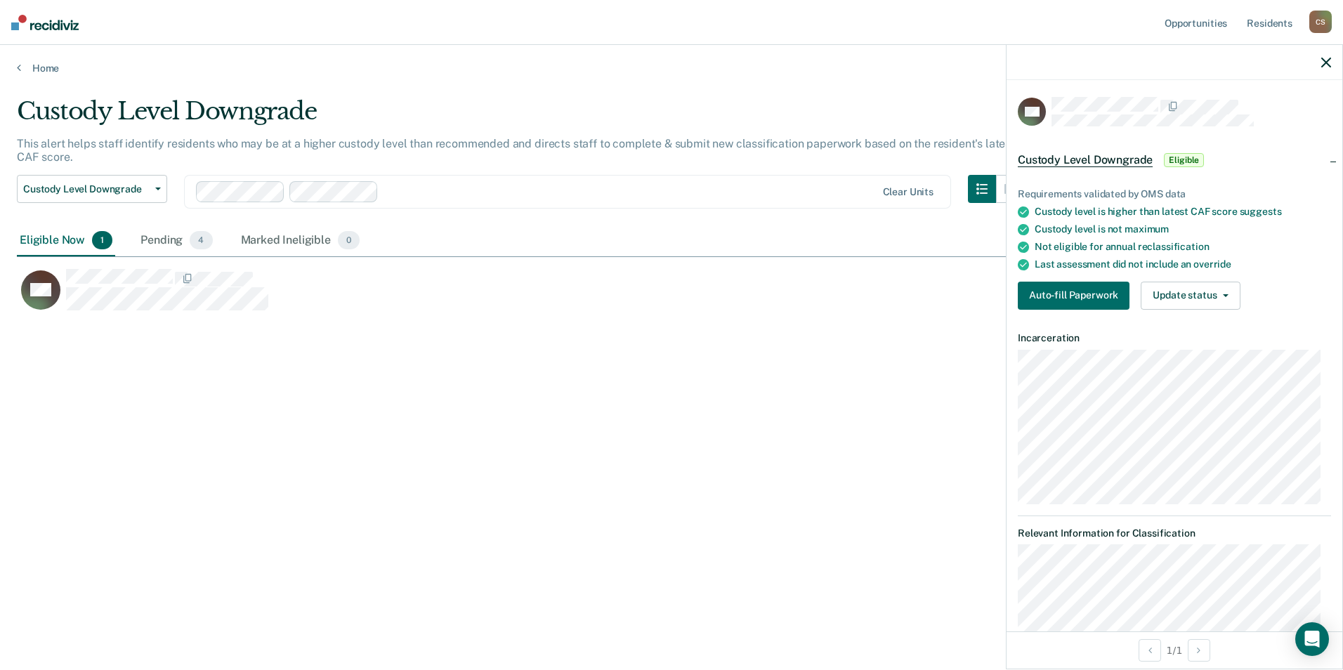
click at [457, 350] on div "Custody Level Downgrade This alert helps staff identify residents who may be at…" at bounding box center [671, 331] width 1309 height 468
click at [772, 294] on button "Auto-fill Paperwork" at bounding box center [1074, 296] width 112 height 28
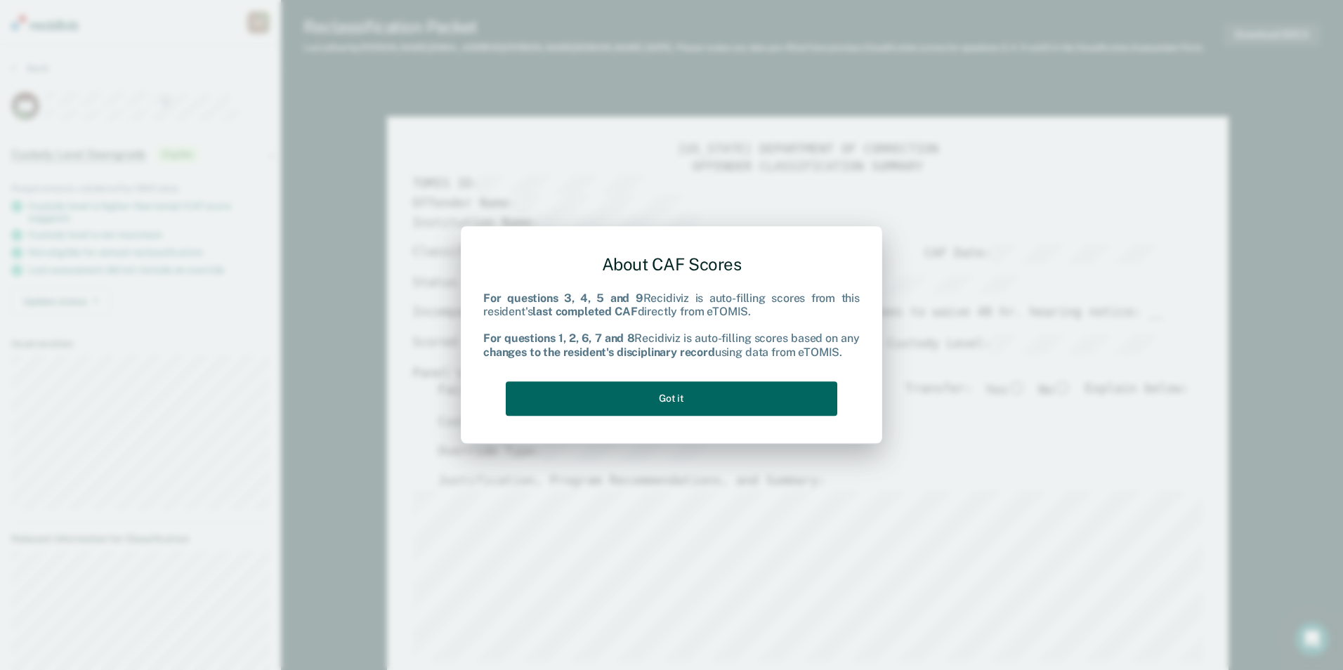
click at [772, 393] on button "Got it" at bounding box center [672, 398] width 332 height 34
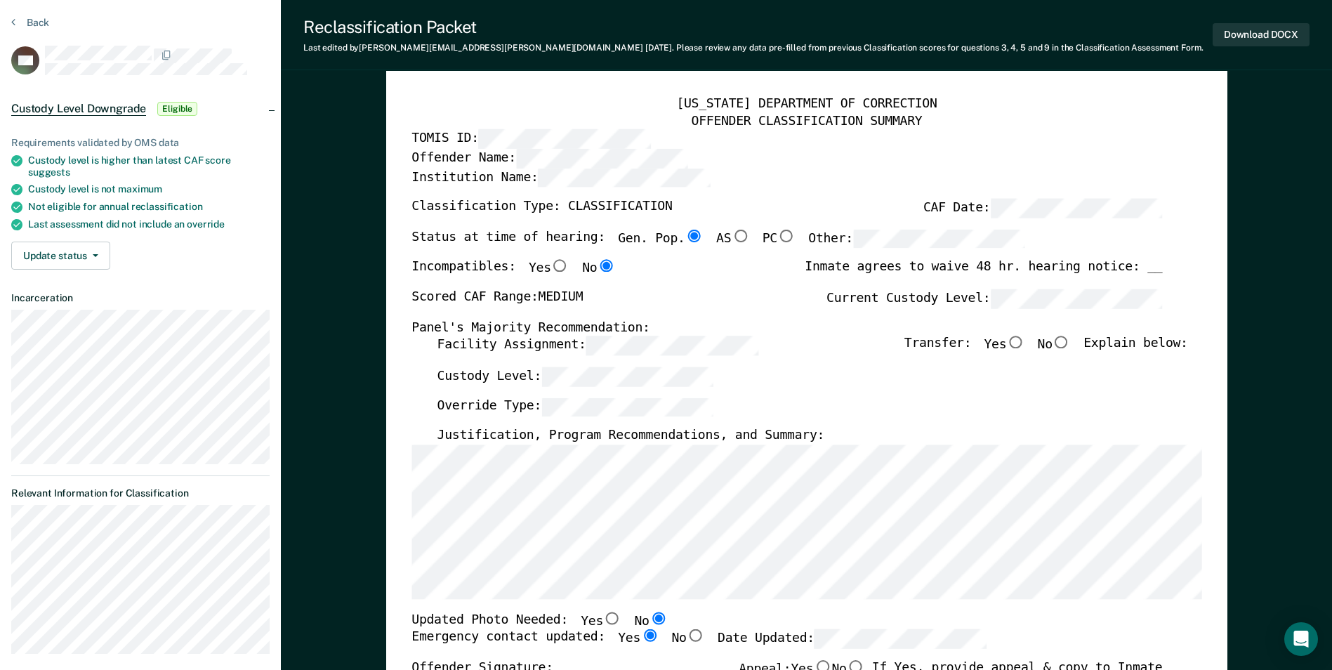
scroll to position [70, 0]
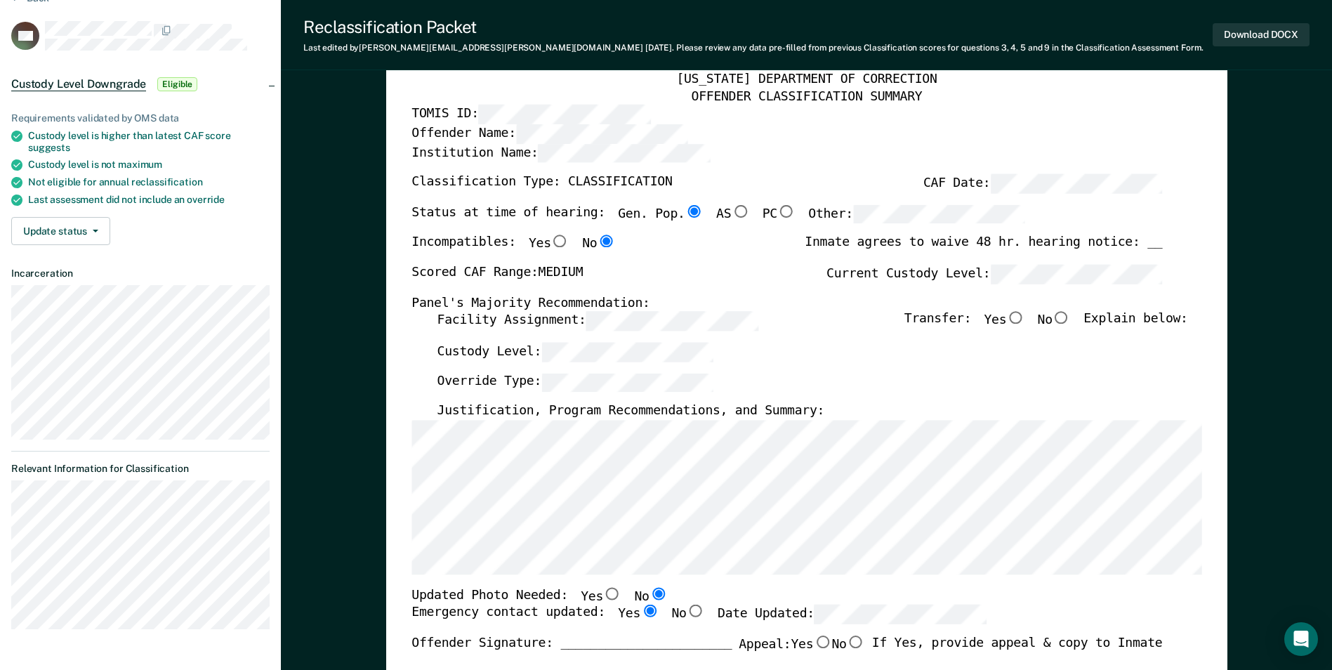
click at [772, 317] on input "No" at bounding box center [1062, 318] width 18 height 13
type textarea "x"
radio input "true"
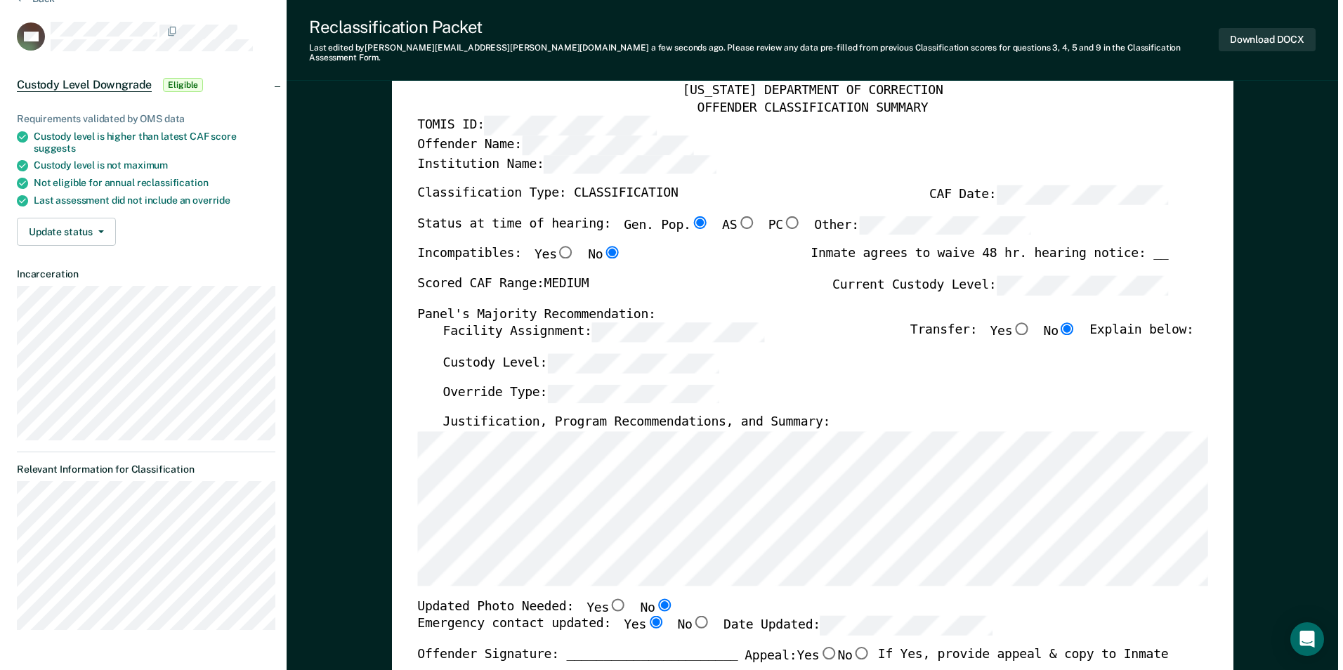
scroll to position [0, 0]
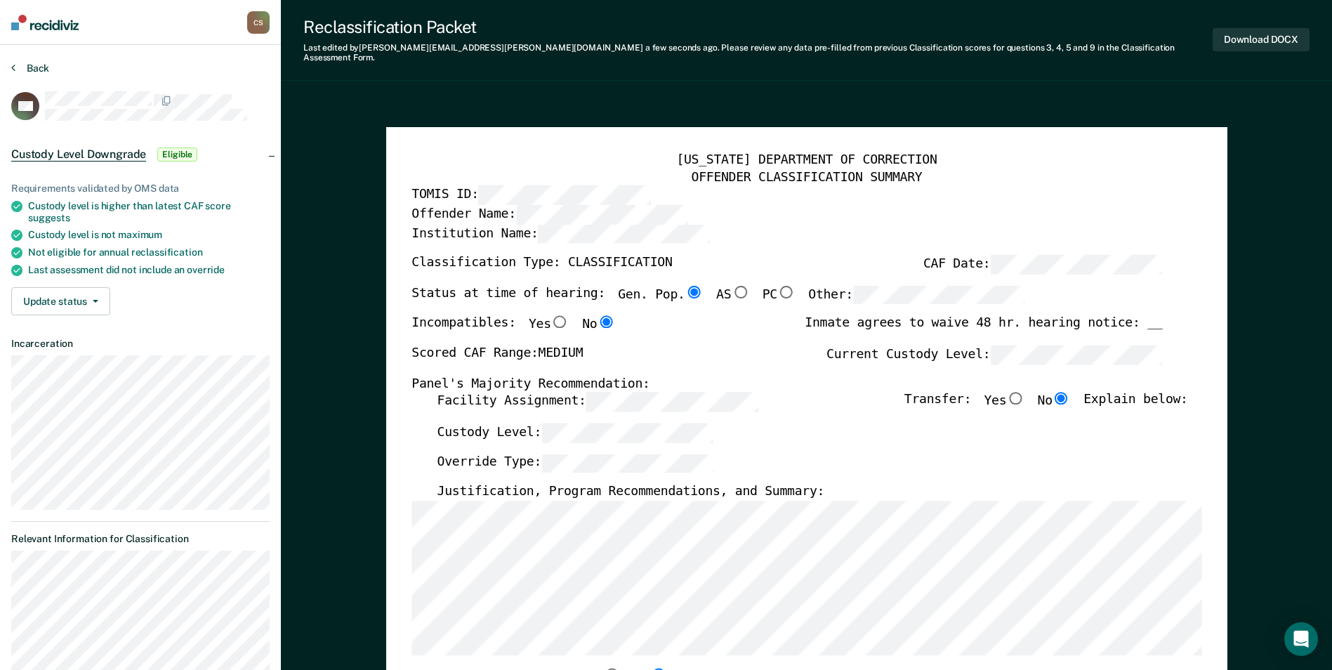
click at [39, 66] on button "Back" at bounding box center [30, 68] width 38 height 13
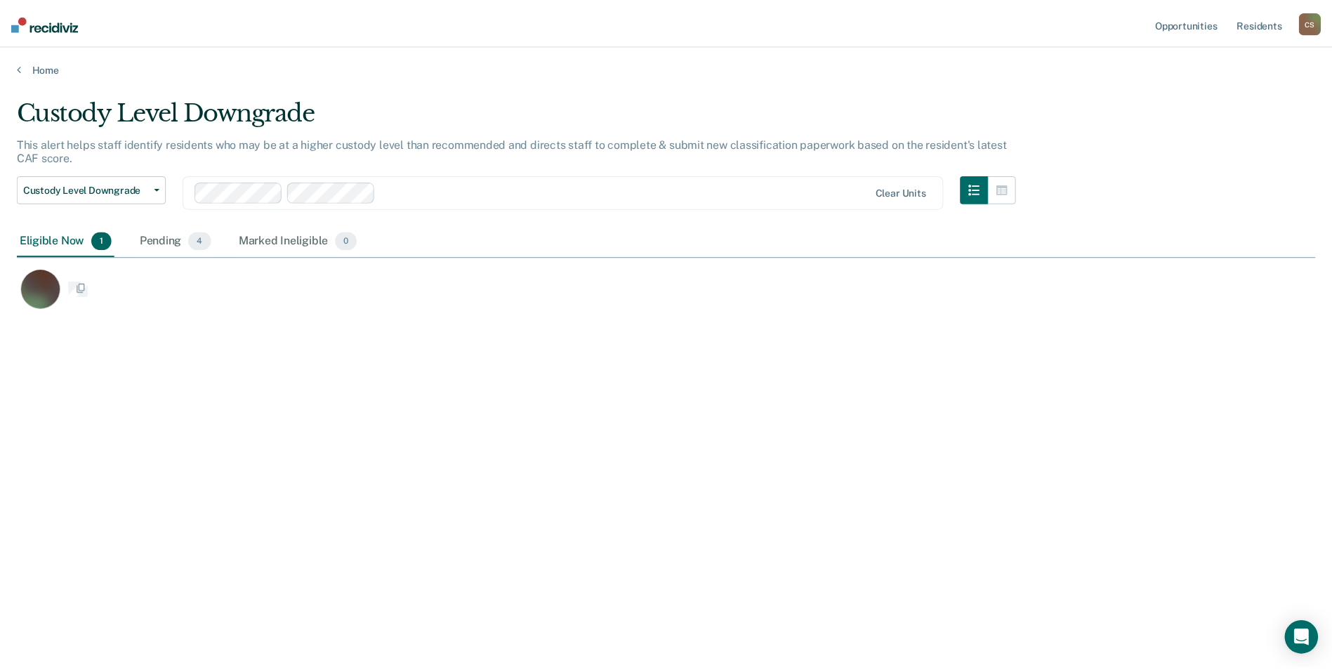
scroll to position [457, 1299]
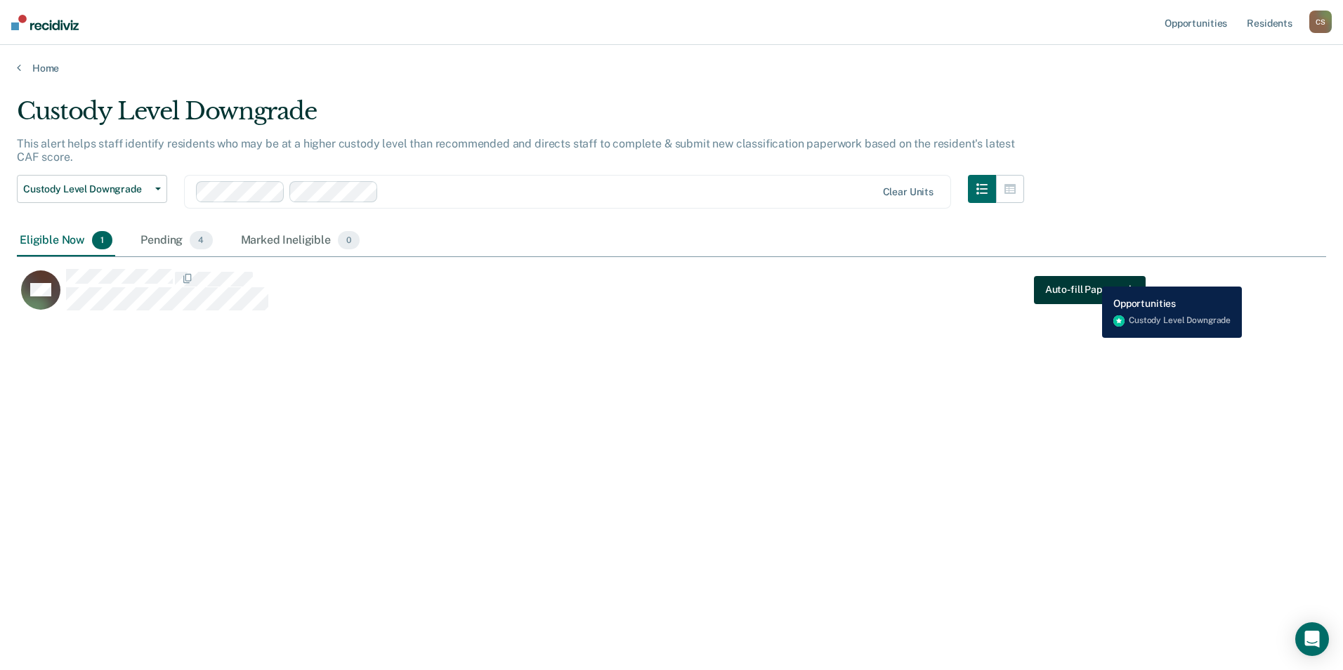
click at [772, 276] on button "Auto-fill Paperwork" at bounding box center [1090, 289] width 112 height 28
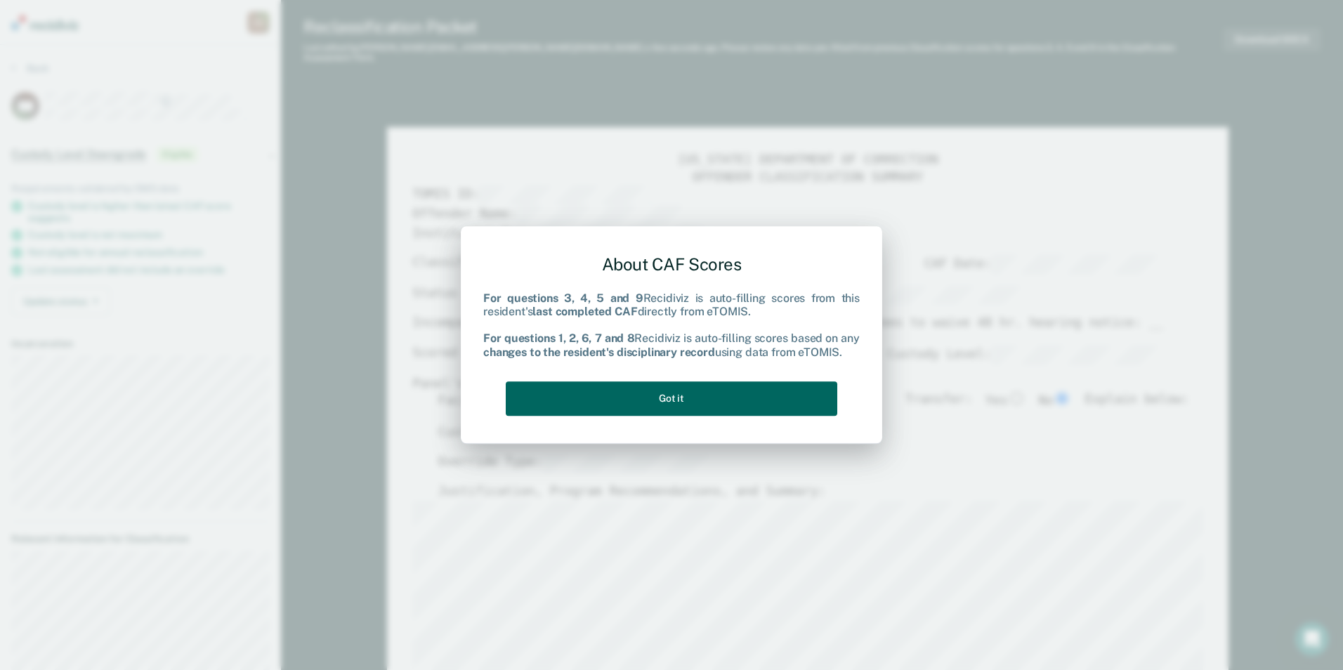
click at [727, 393] on button "Got it" at bounding box center [672, 398] width 332 height 34
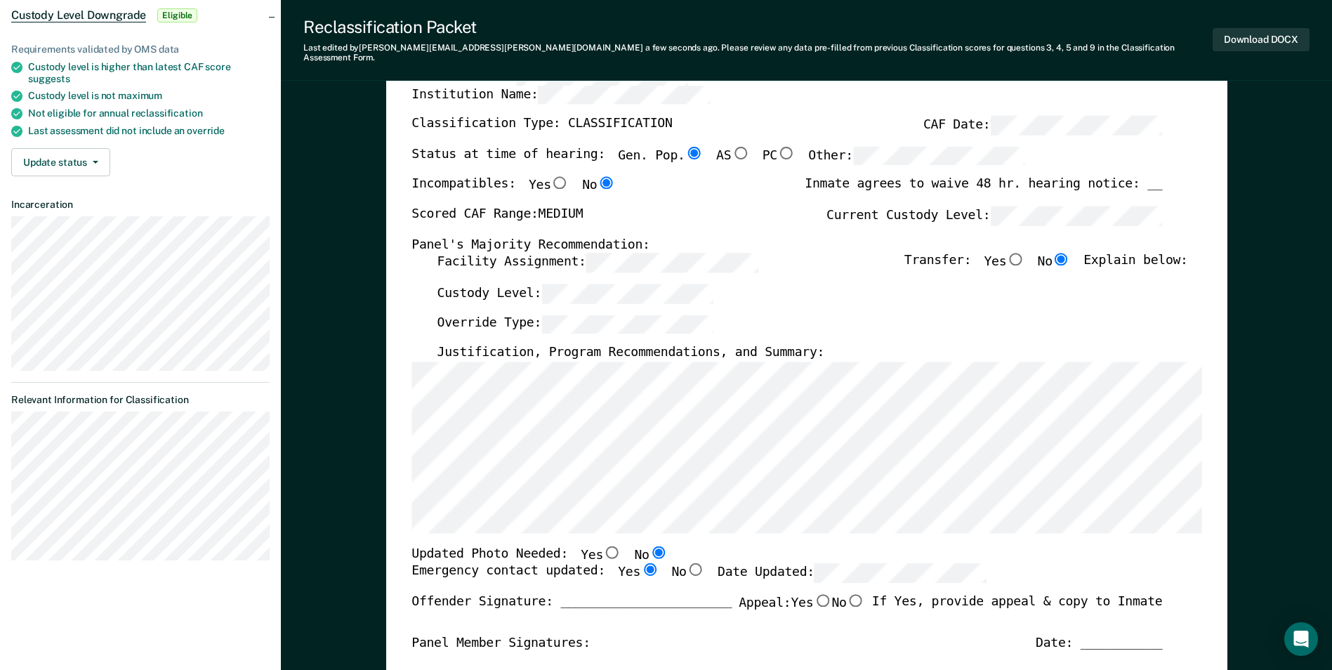
scroll to position [140, 0]
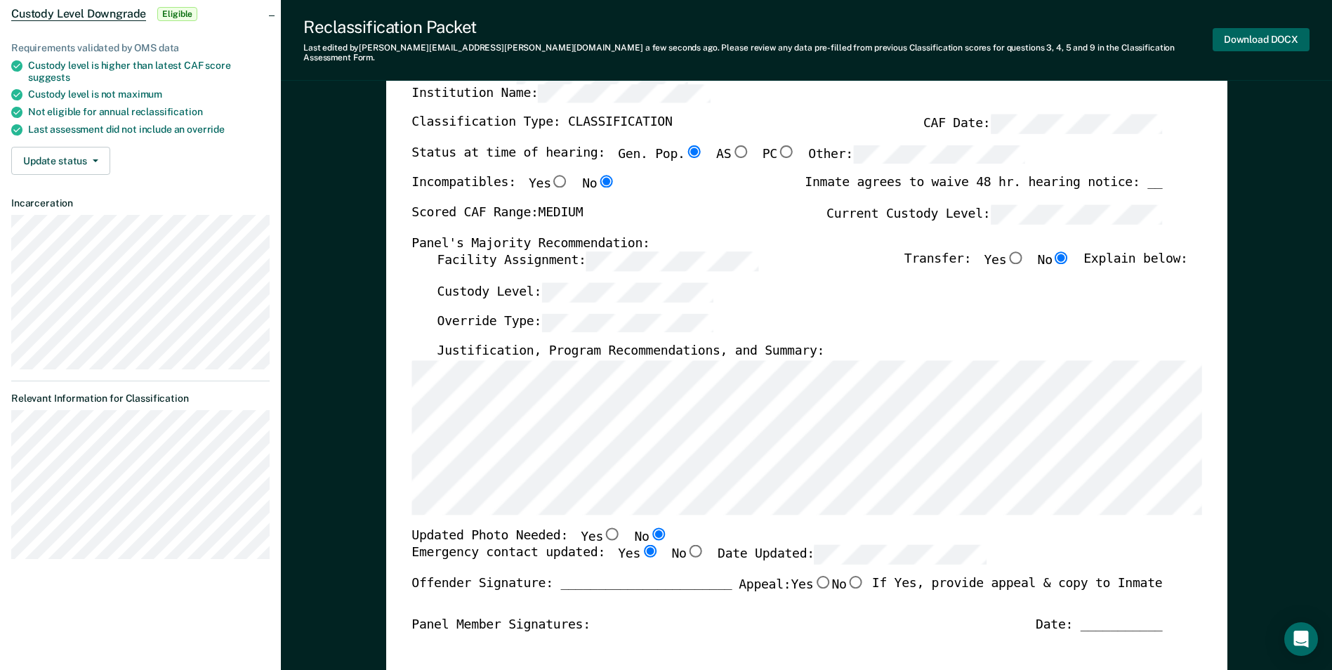
click at [772, 37] on button "Download DOCX" at bounding box center [1261, 39] width 97 height 23
type textarea "x"
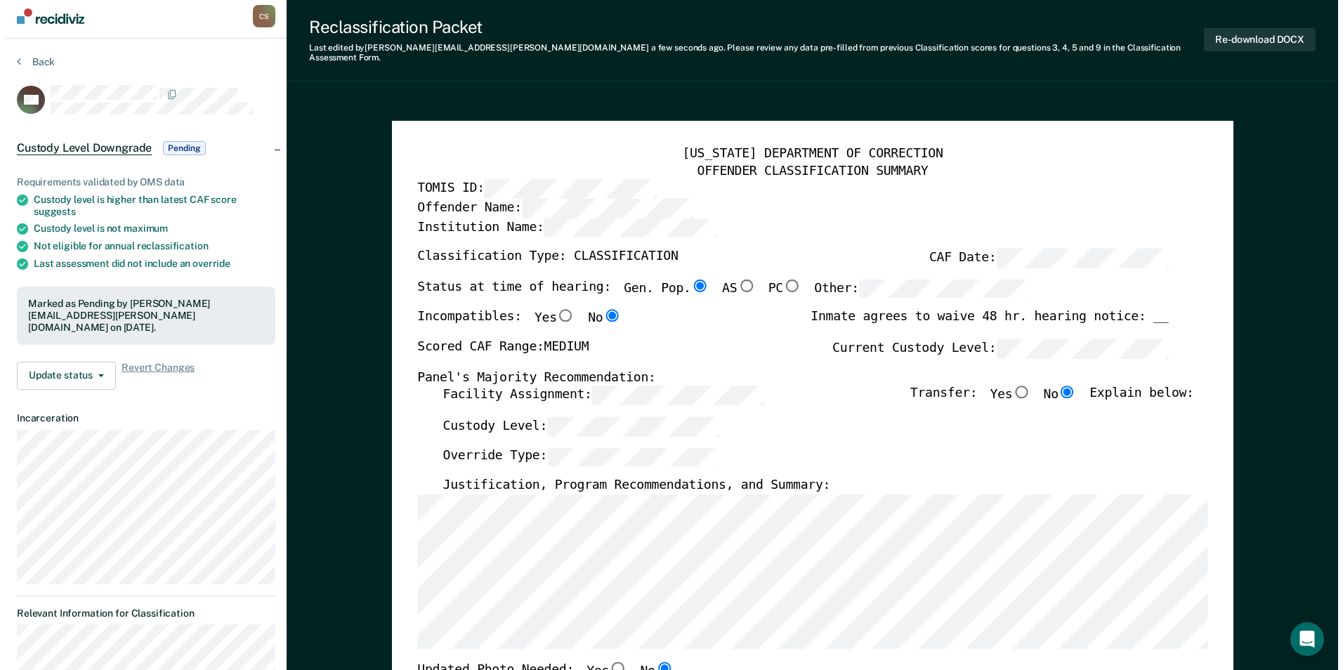
scroll to position [0, 0]
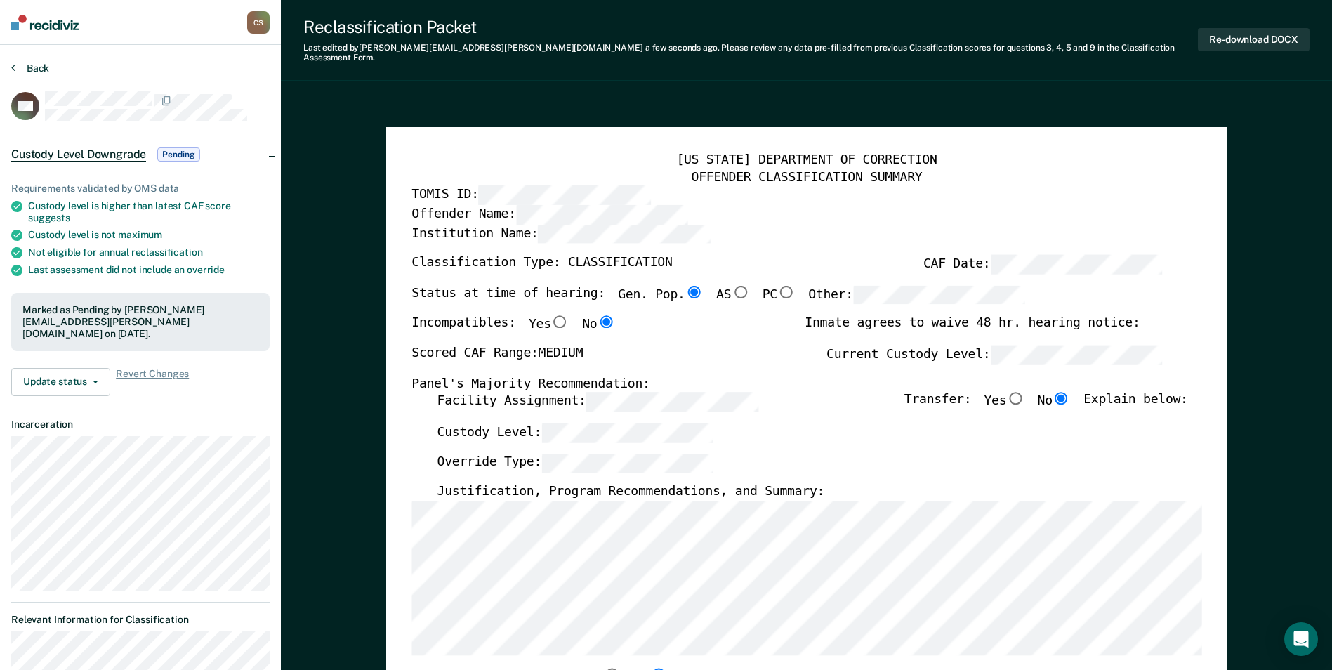
click at [37, 65] on button "Back" at bounding box center [30, 68] width 38 height 13
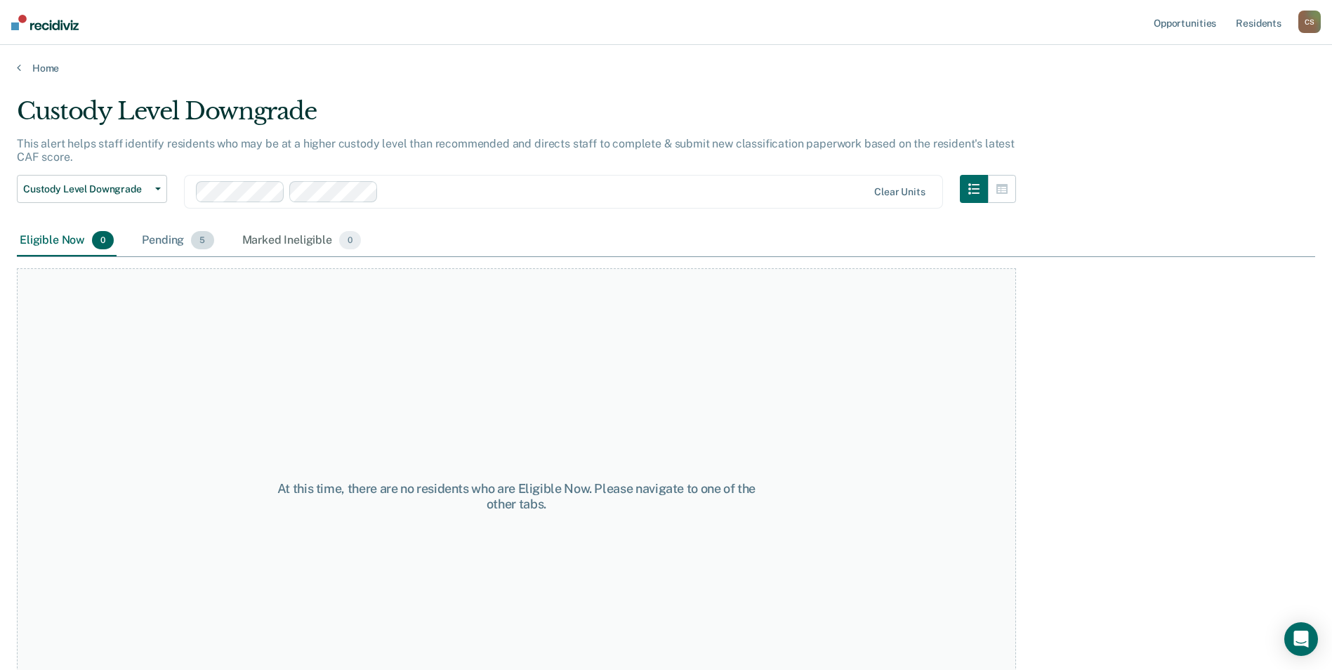
click at [152, 246] on div "Pending 5" at bounding box center [177, 240] width 77 height 31
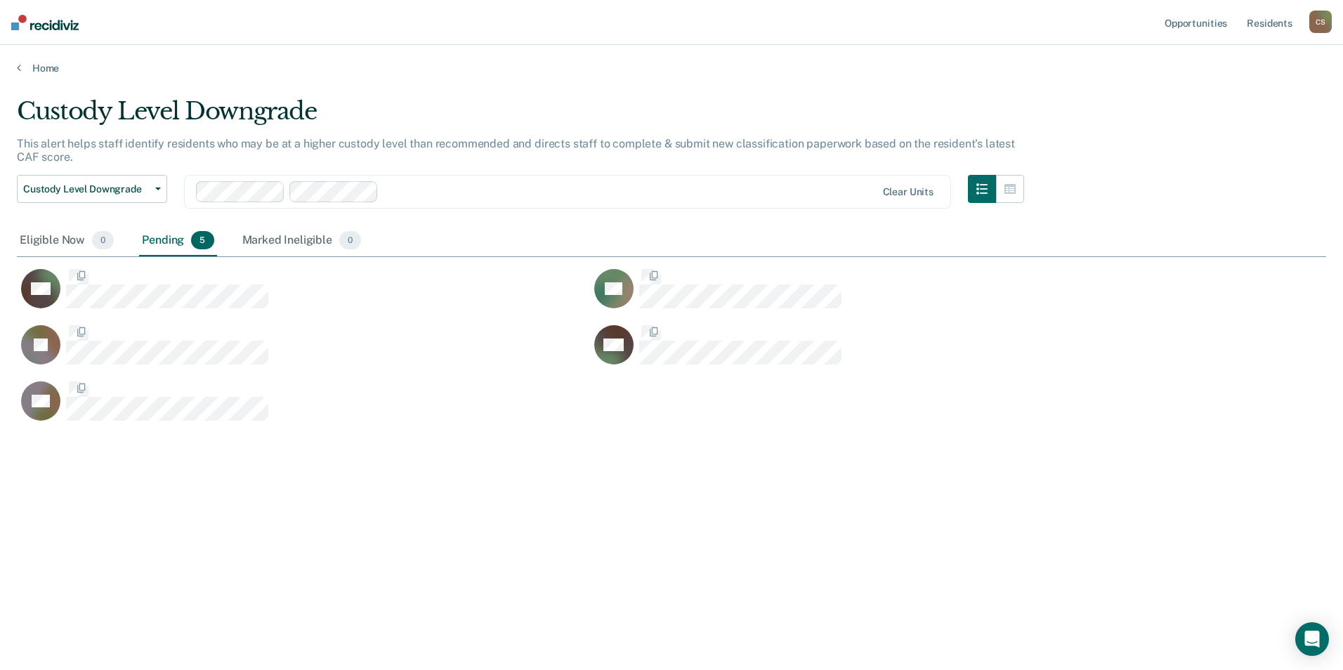
scroll to position [457, 1299]
